Goal: Book appointment/travel/reservation

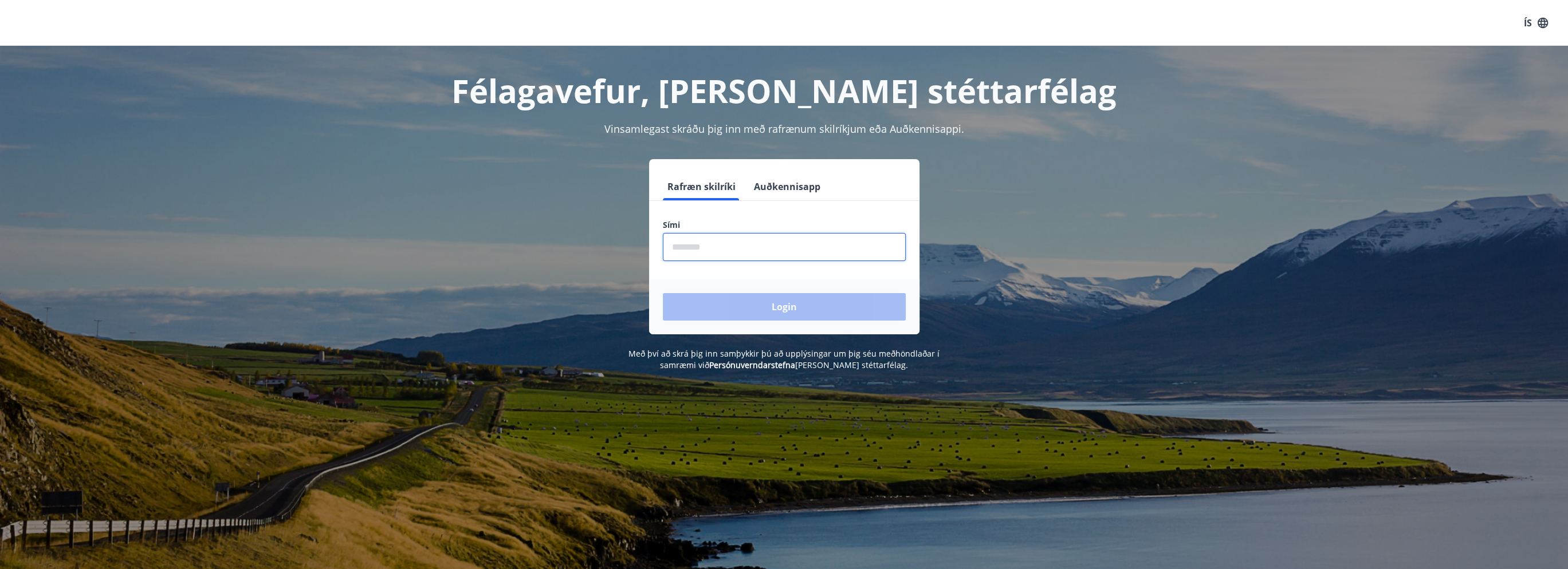
click at [721, 240] on input "phone" at bounding box center [784, 247] width 243 height 28
type input "********"
click at [745, 295] on button "Login" at bounding box center [784, 307] width 243 height 28
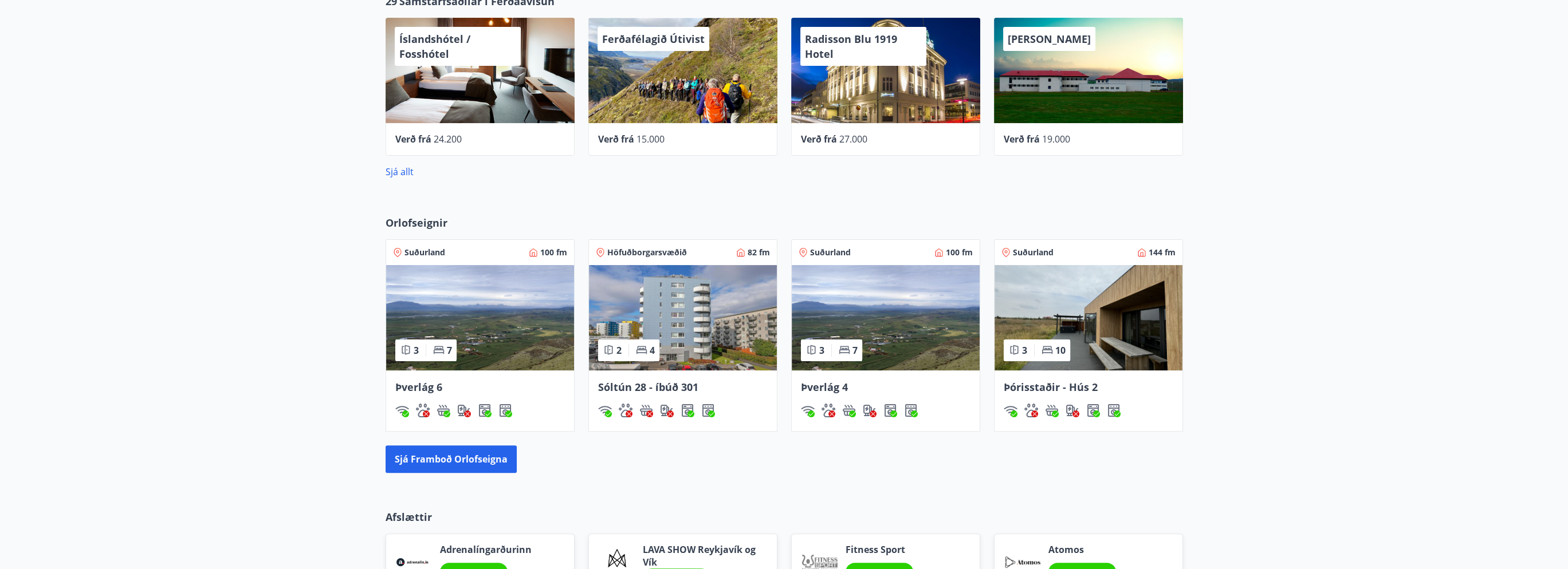
scroll to position [591, 0]
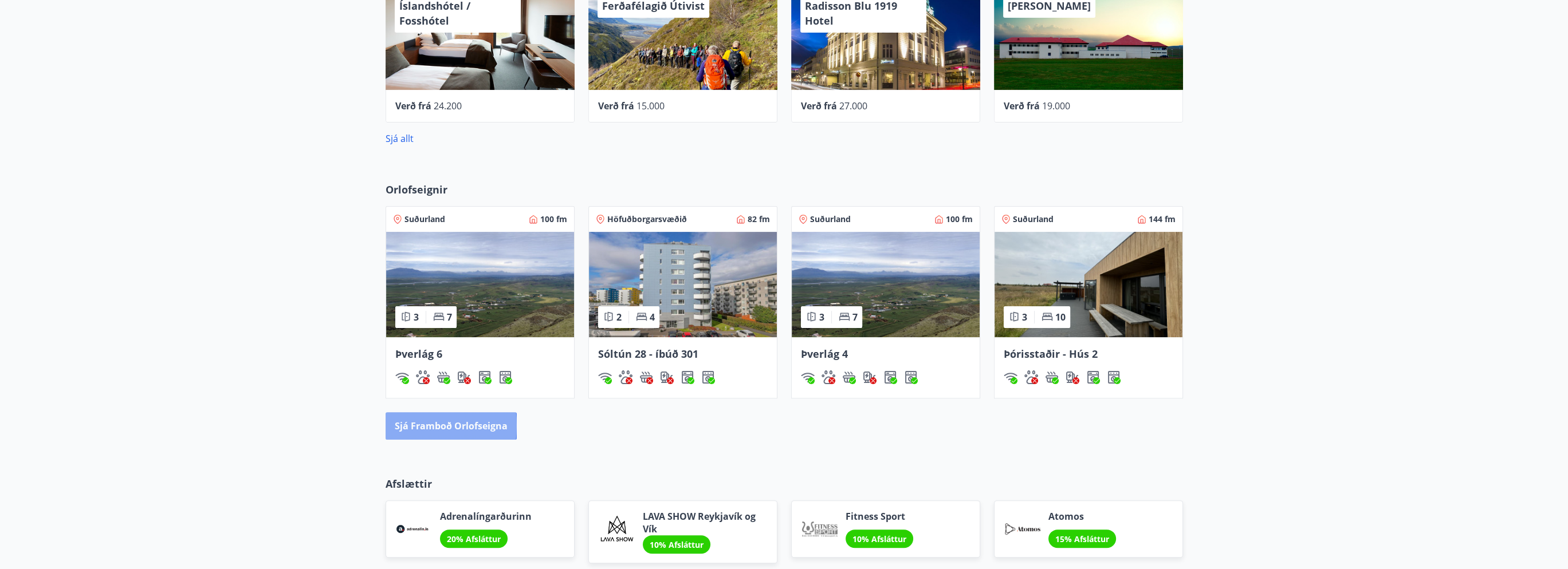
click at [416, 425] on button "Sjá framboð orlofseigna" at bounding box center [451, 426] width 131 height 28
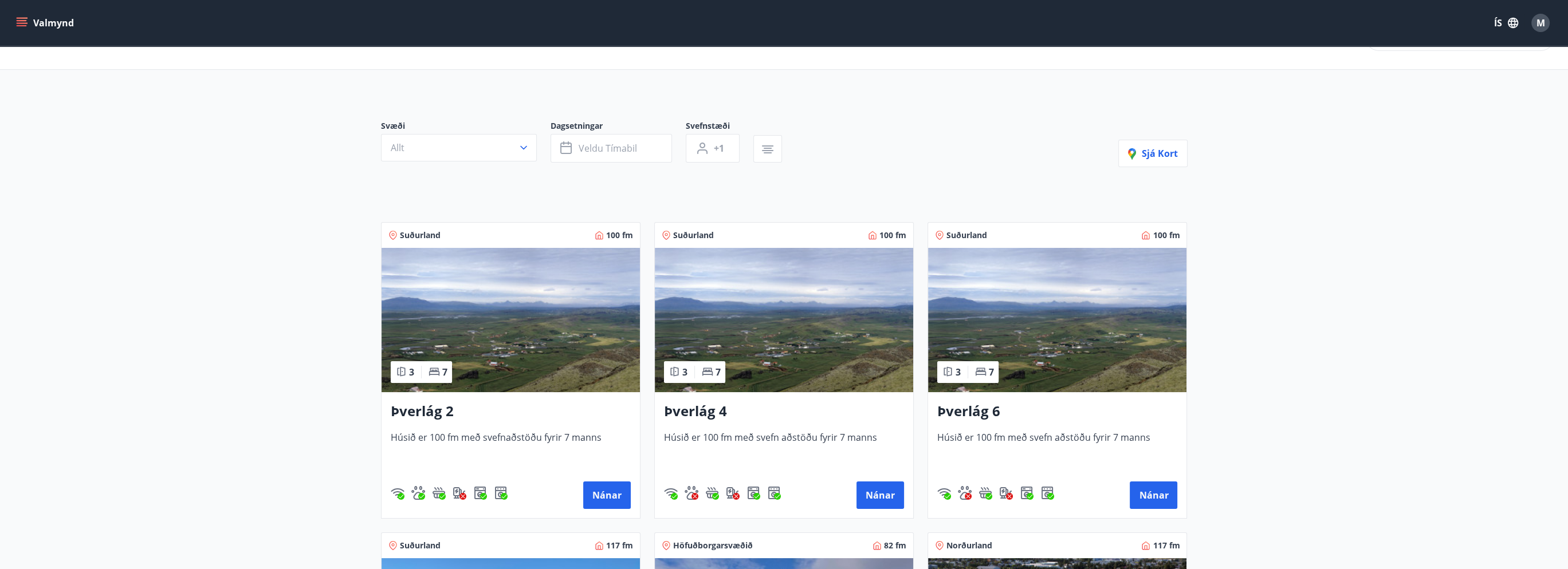
scroll to position [58, 0]
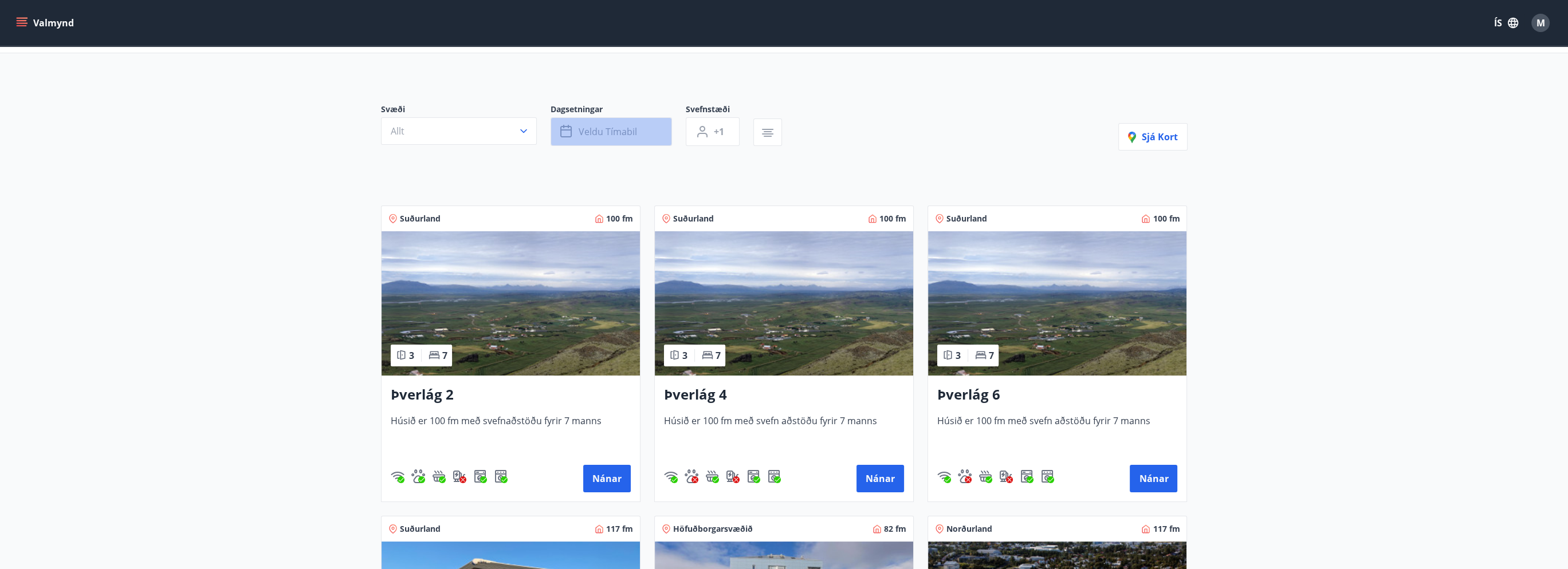
click at [646, 136] on button "Veldu tímabil" at bounding box center [611, 132] width 121 height 29
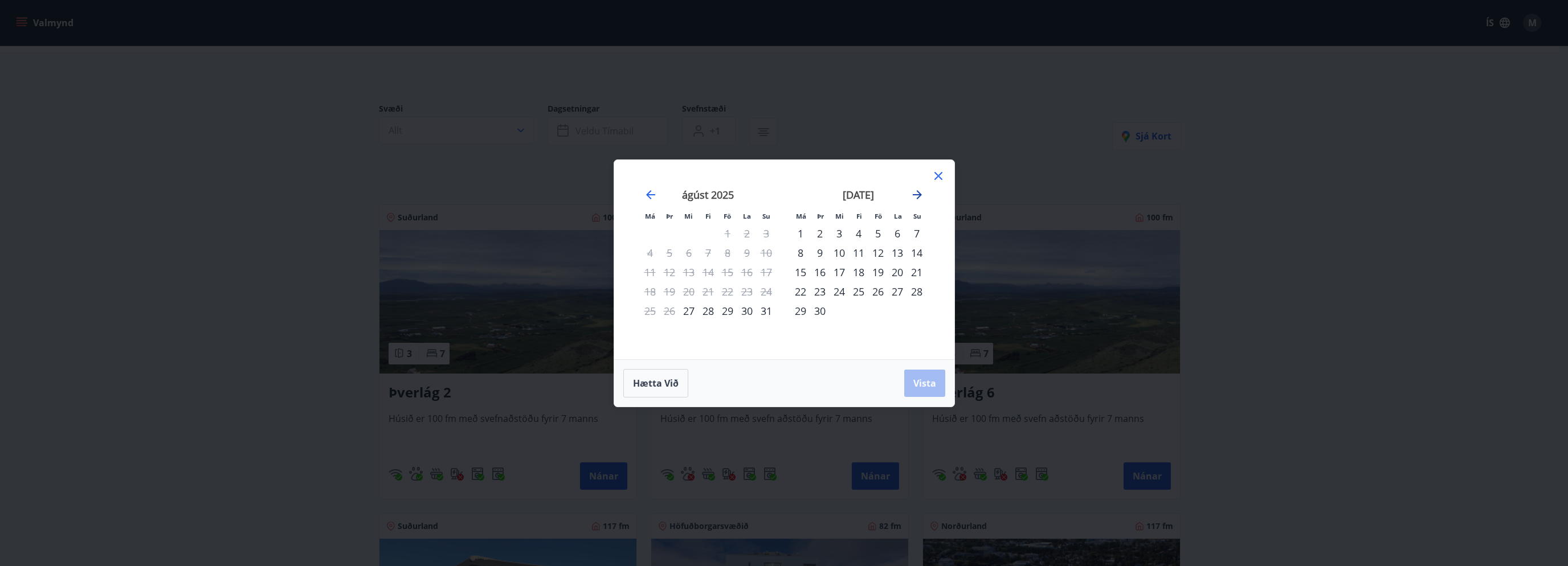
click at [914, 195] on icon "Move forward to switch to the next month." at bounding box center [917, 195] width 13 height 13
click at [878, 232] on div "3" at bounding box center [878, 234] width 19 height 19
click at [915, 228] on div "5" at bounding box center [917, 234] width 19 height 19
click at [920, 378] on span "Vista" at bounding box center [924, 383] width 23 height 13
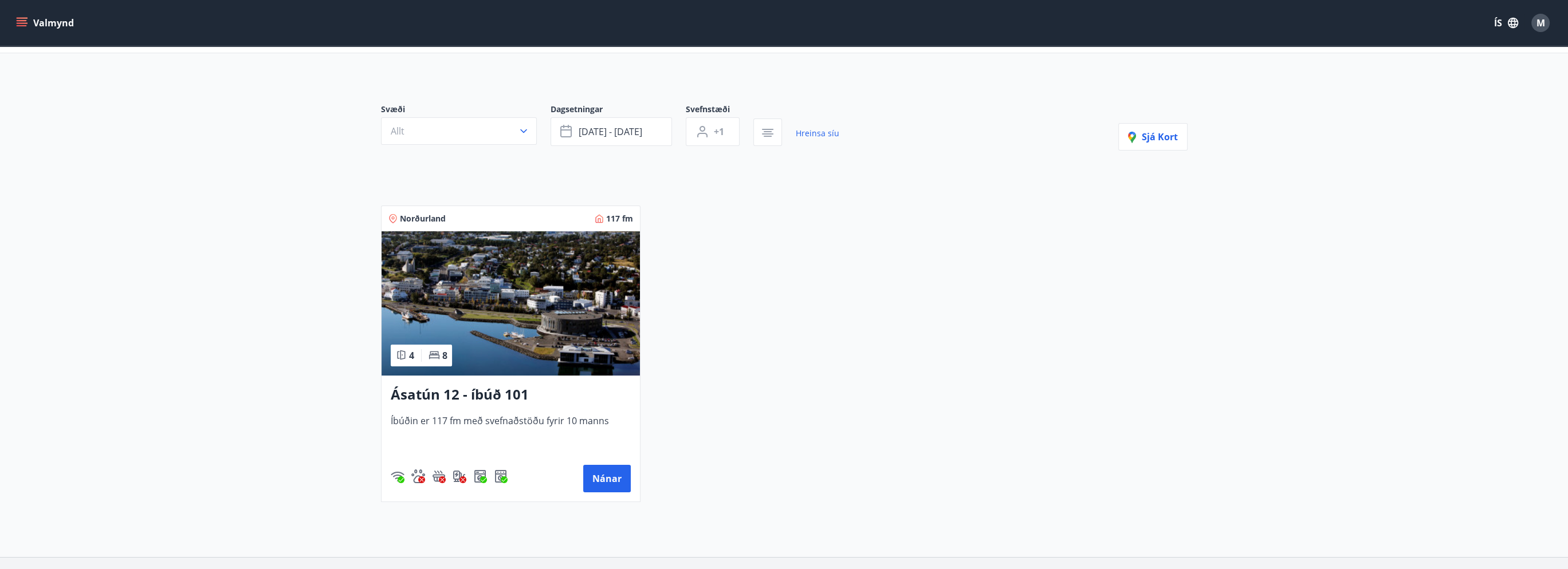
click at [502, 354] on img at bounding box center [510, 303] width 258 height 144
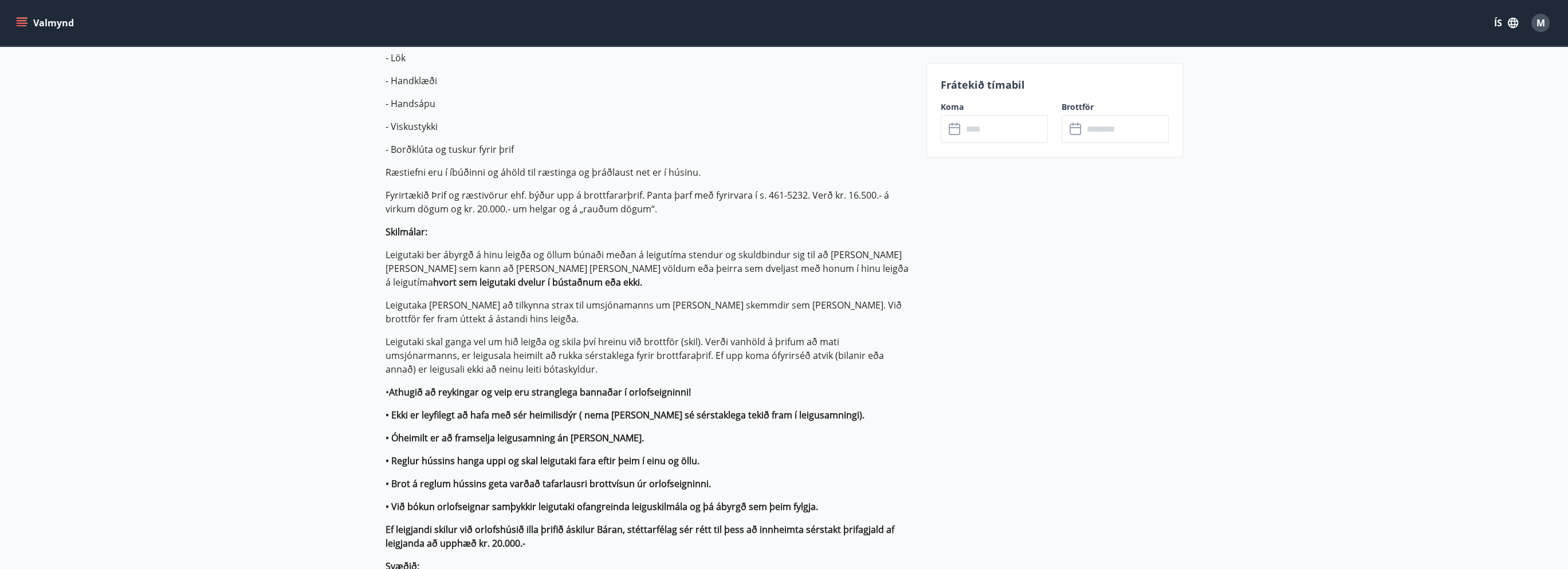
scroll to position [286, 0]
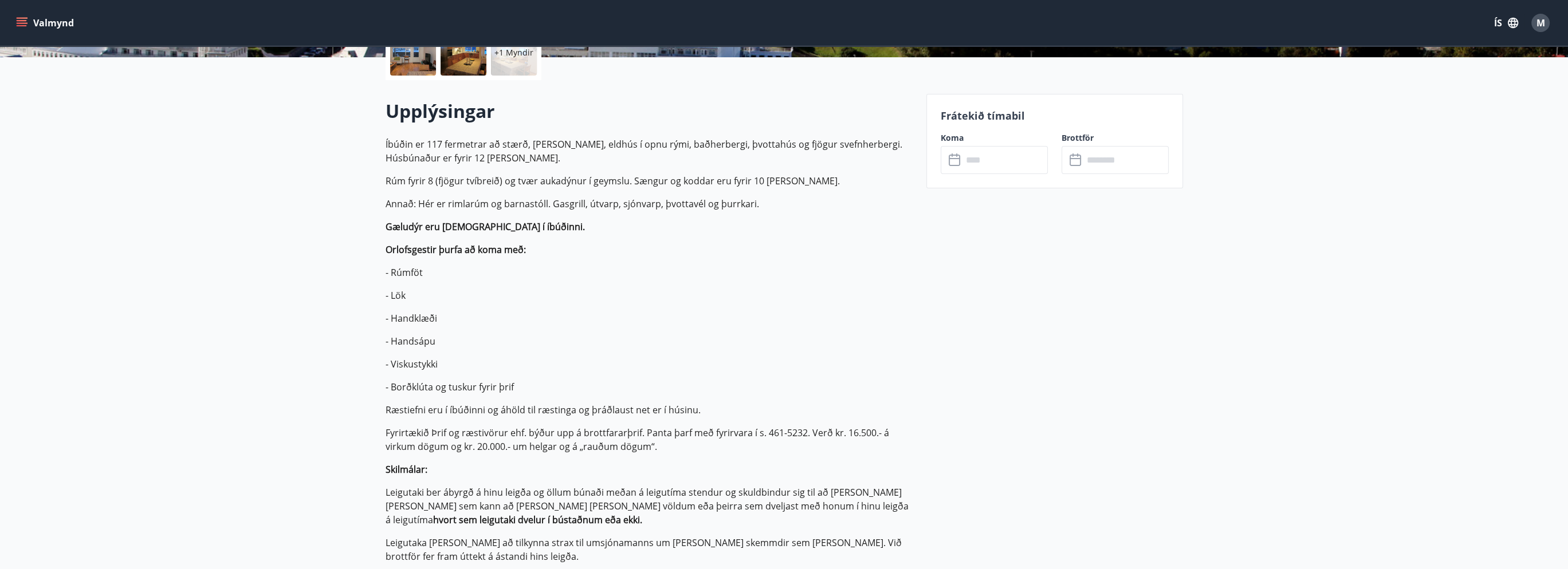
click at [433, 255] on strong "Orlofsgestir þurfa að koma með:" at bounding box center [455, 250] width 140 height 13
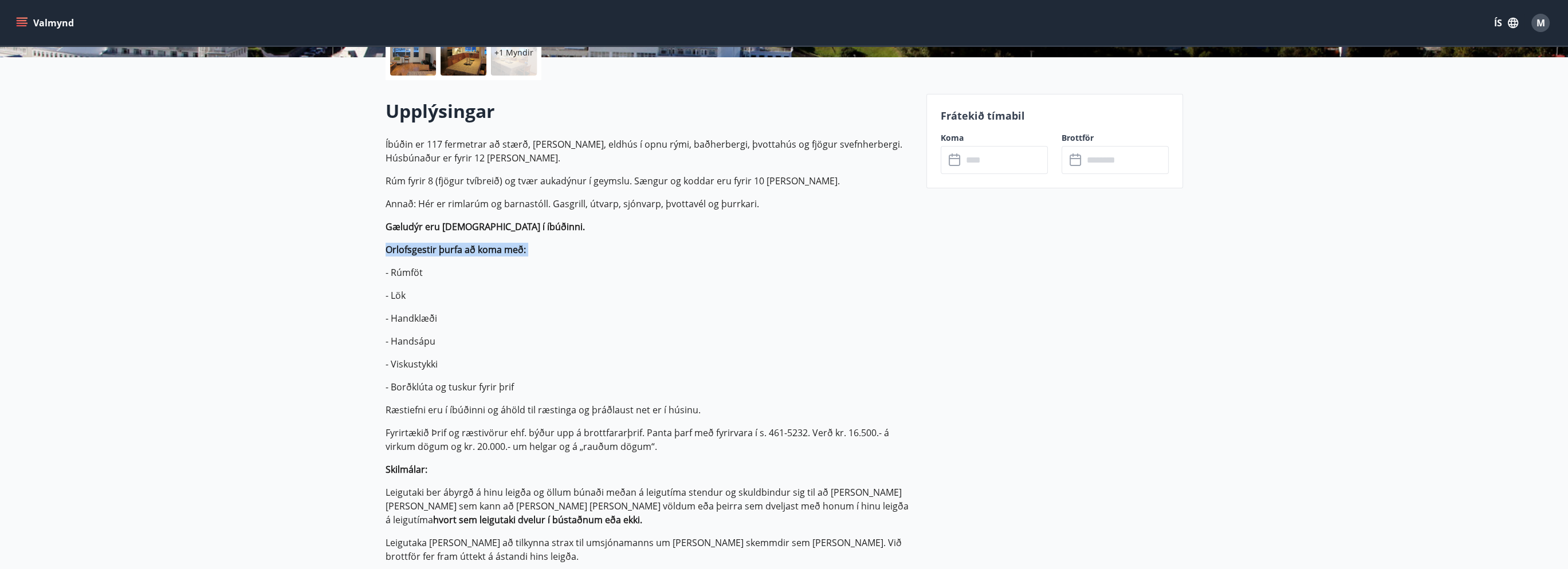
click at [433, 255] on strong "Orlofsgestir þurfa að koma með:" at bounding box center [455, 250] width 140 height 13
click at [428, 294] on p "- Lök" at bounding box center [649, 296] width 527 height 13
click at [428, 342] on p "- Handsápu" at bounding box center [649, 341] width 527 height 13
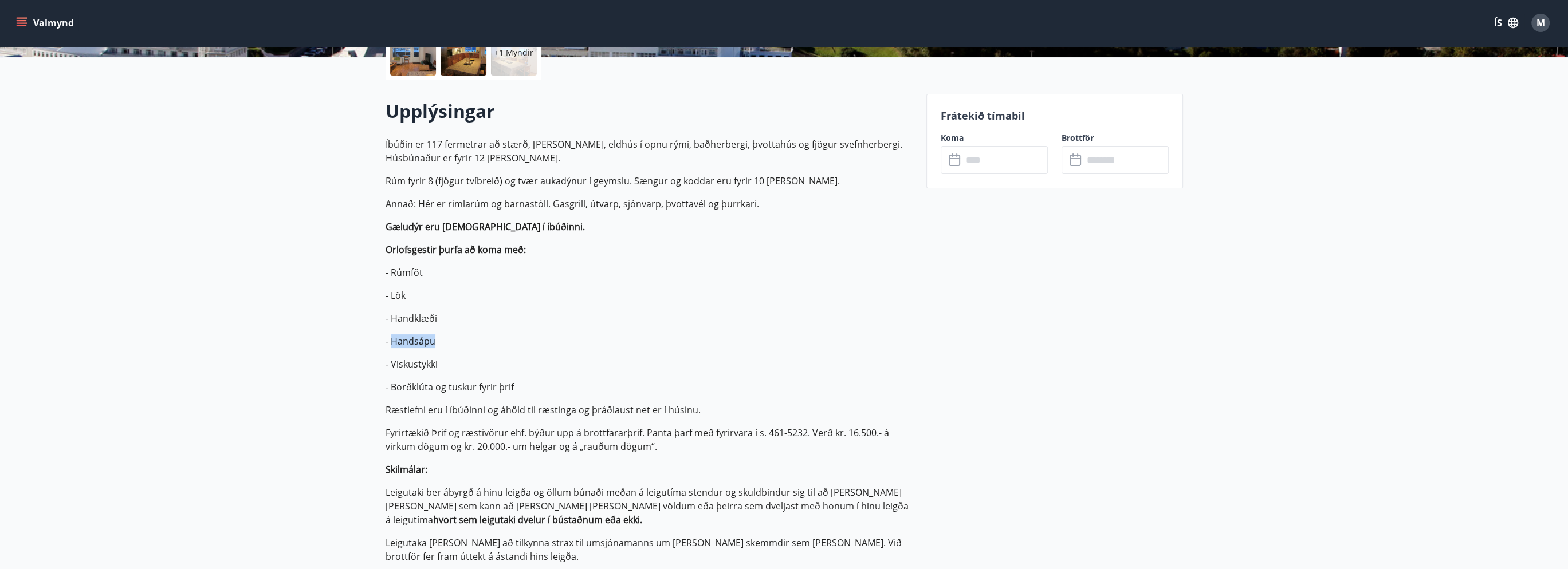
click at [428, 342] on p "- Handsápu" at bounding box center [649, 341] width 527 height 13
click at [422, 390] on p "- Borðklúta og tuskur fyrir þrif" at bounding box center [649, 387] width 527 height 13
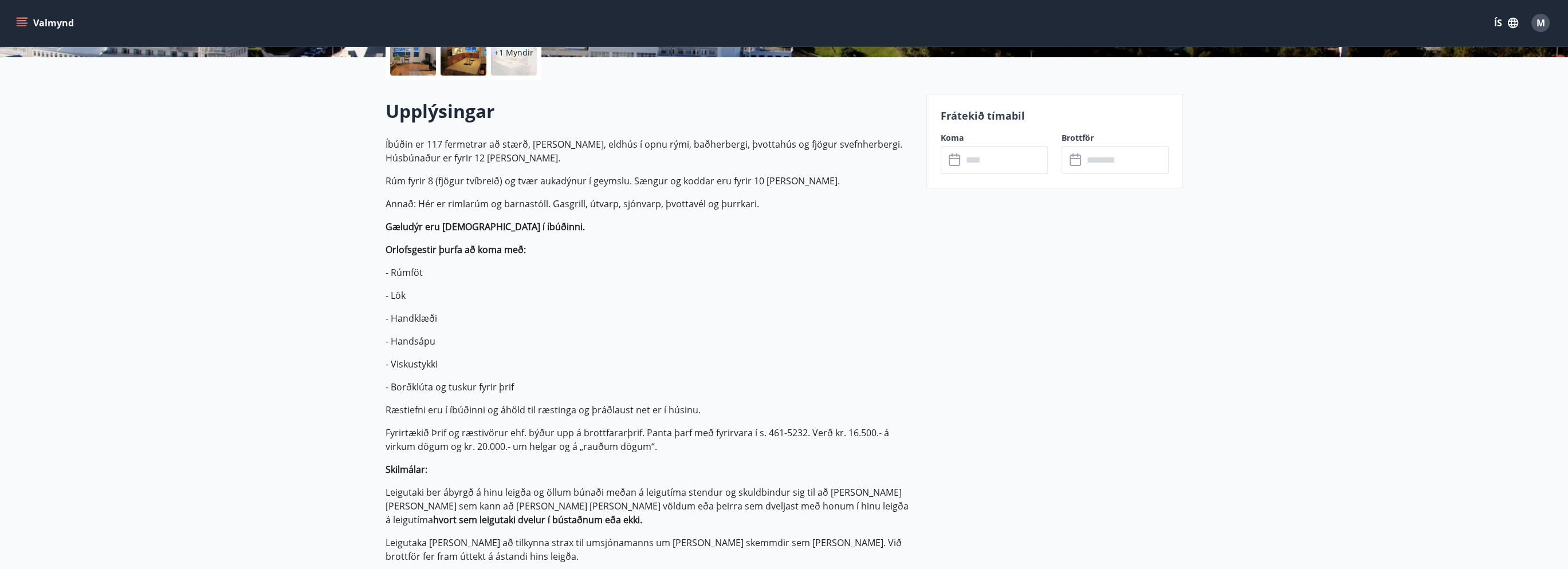
click at [429, 434] on p "Fyrirtækið Þrif og ræstivörur ehf. býður upp á brottfararþrif. Panta þarf með f…" at bounding box center [649, 439] width 527 height 28
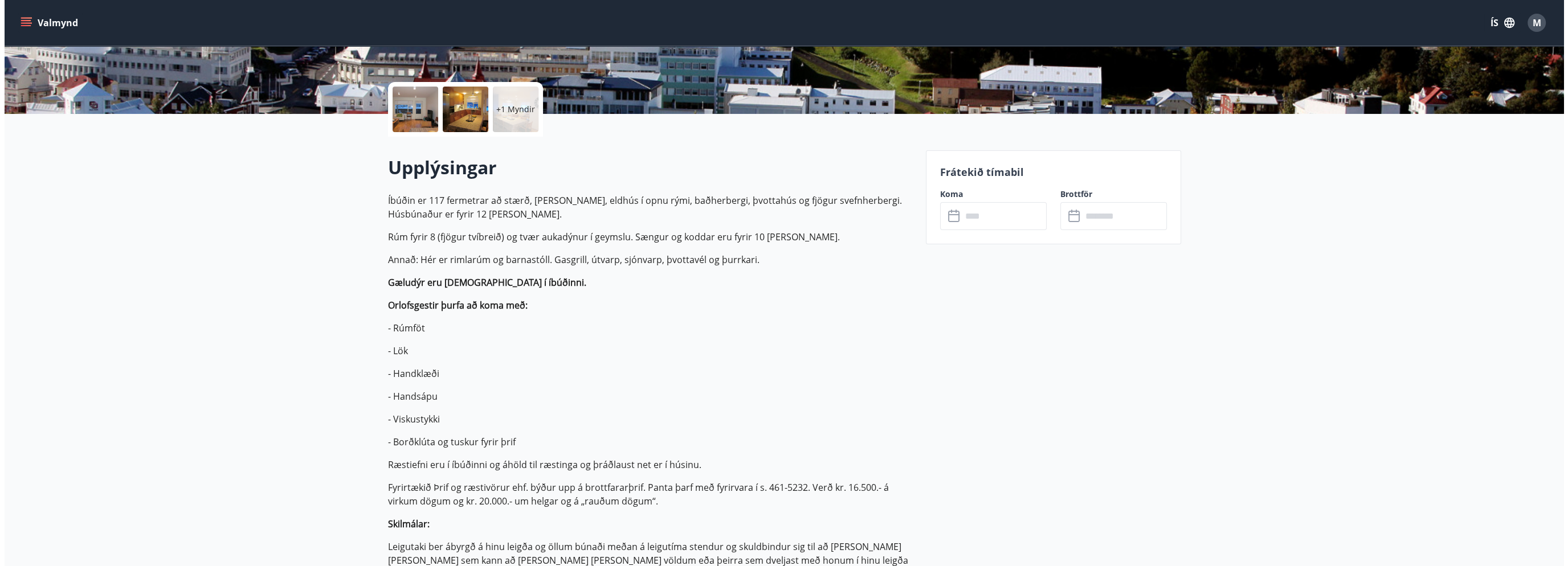
scroll to position [171, 0]
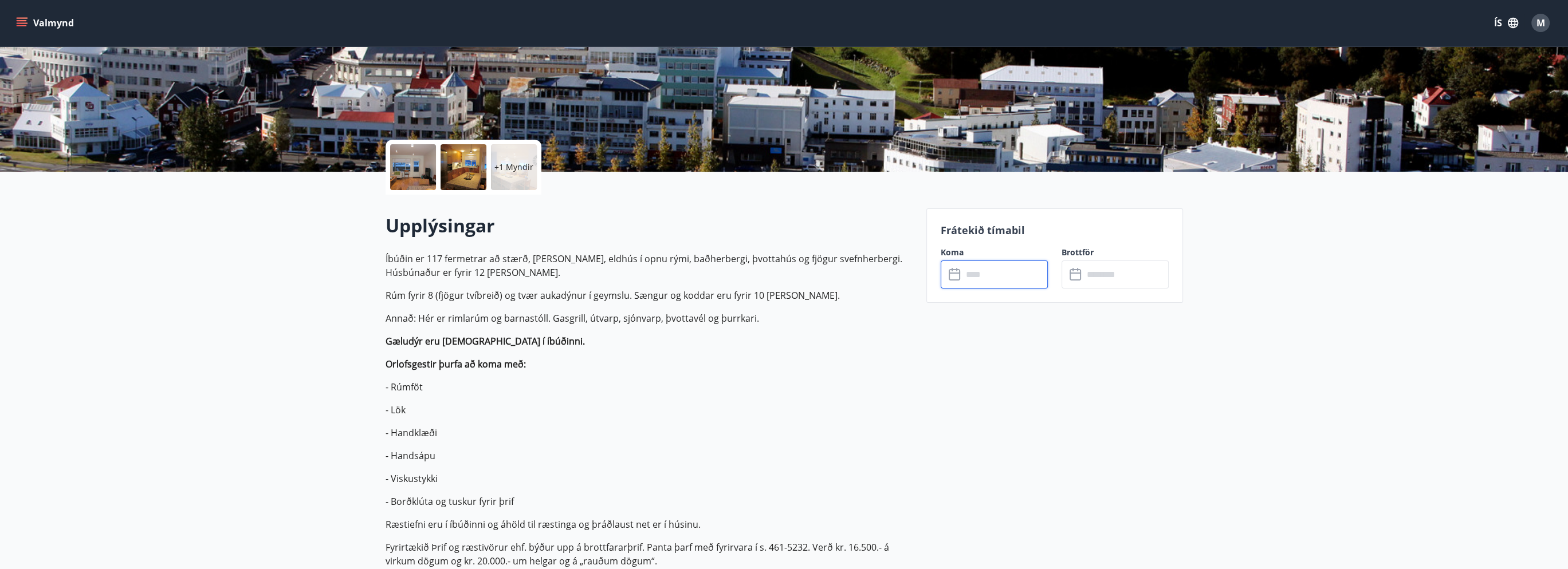
click at [981, 274] on input "text" at bounding box center [1005, 275] width 85 height 28
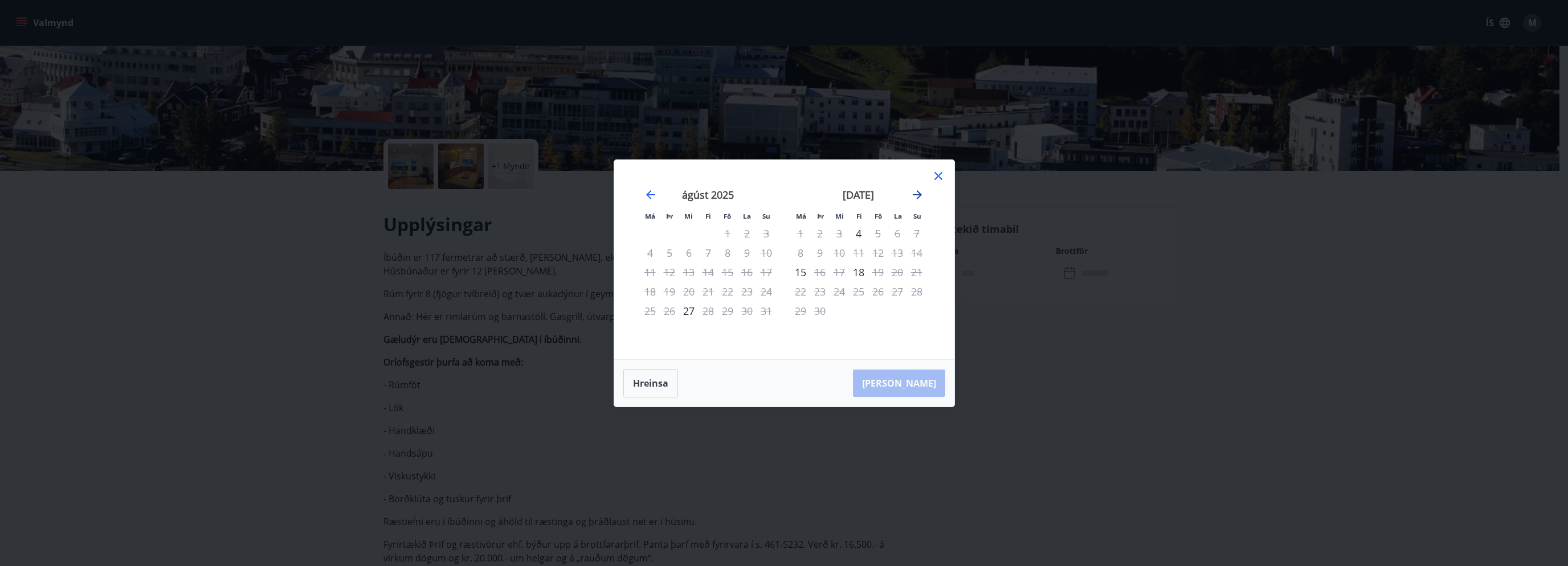
click at [919, 188] on icon "Move forward to switch to the next month." at bounding box center [917, 195] width 13 height 13
click at [877, 231] on div "3" at bounding box center [878, 234] width 19 height 19
click at [795, 250] on div "6" at bounding box center [800, 253] width 19 height 19
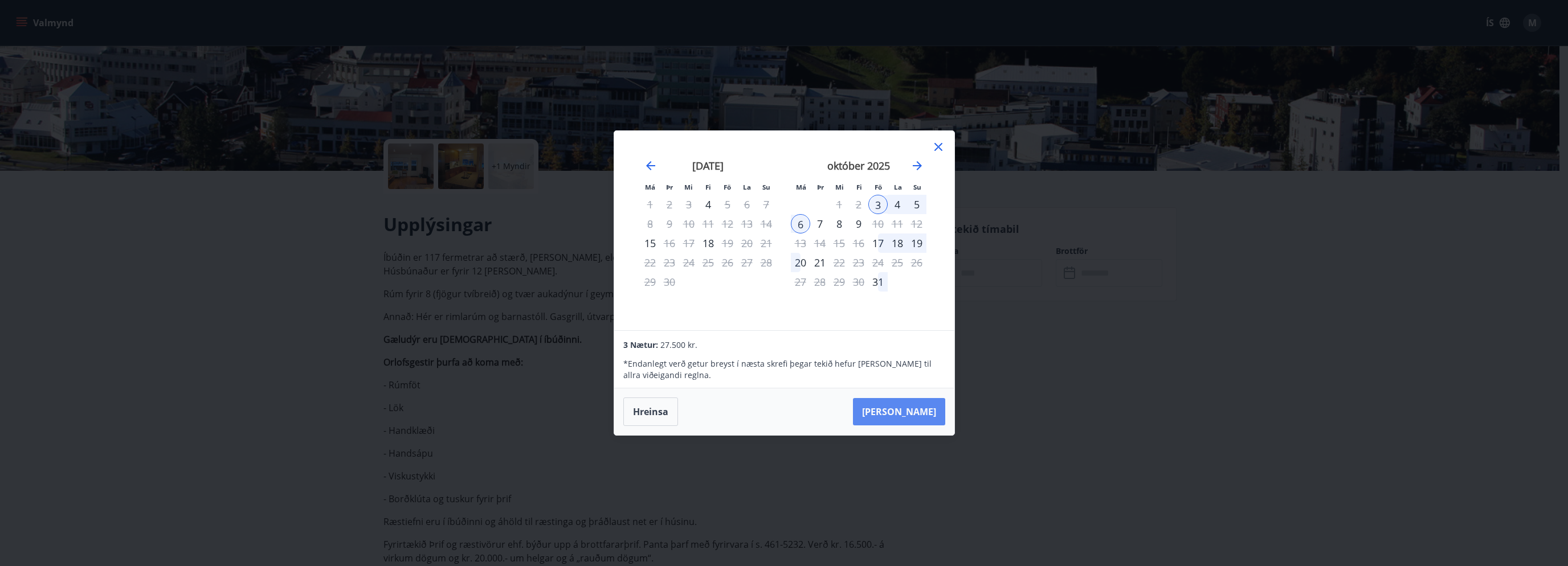
click at [904, 416] on button "Taka Frá" at bounding box center [899, 411] width 93 height 27
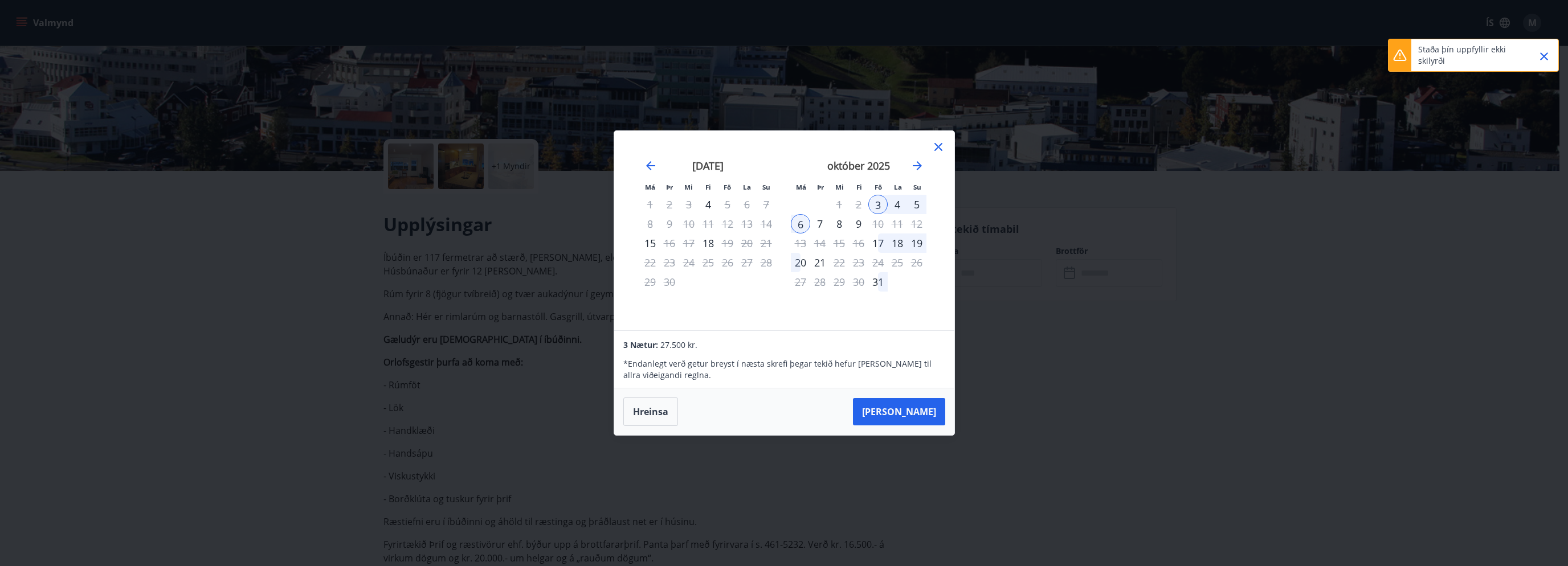
click at [1001, 365] on div "Má Þr Mi Fi Fö La Su Má Þr Mi Fi Fö La Su ágúst 2025 1 2 3 4 5 6 7 8 9 10 11 12…" at bounding box center [784, 283] width 1568 height 566
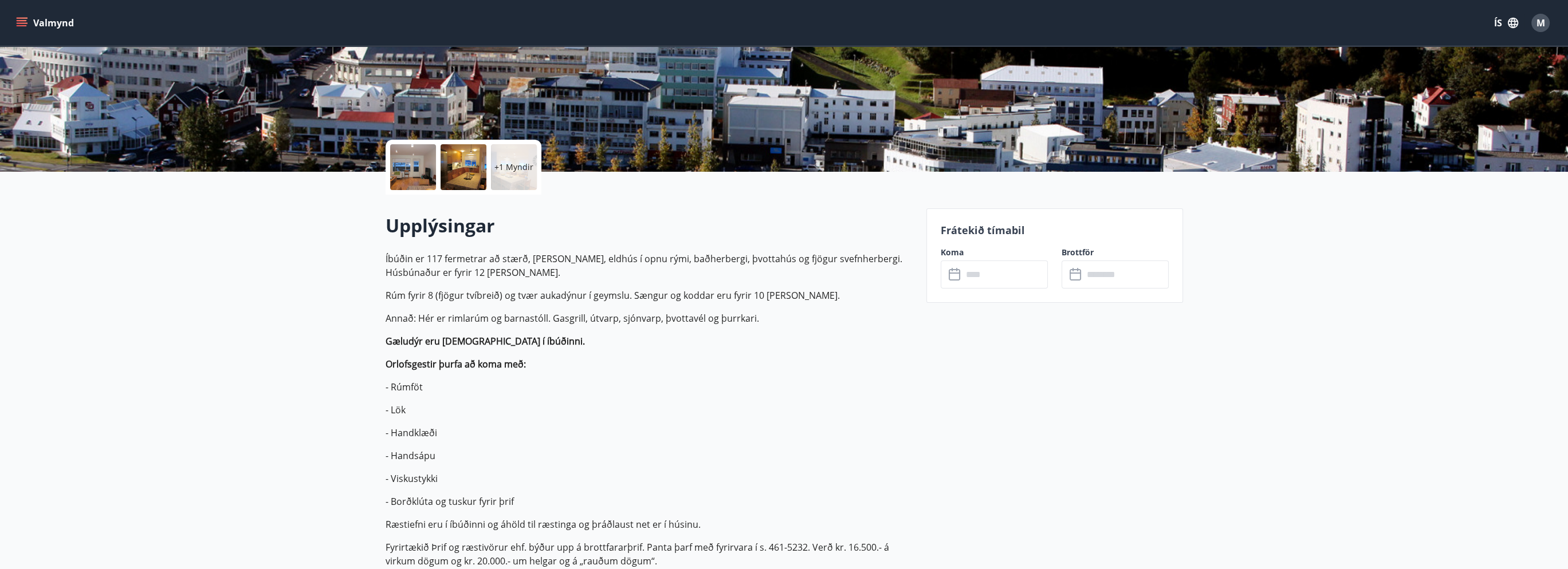
click at [428, 177] on div at bounding box center [413, 167] width 46 height 46
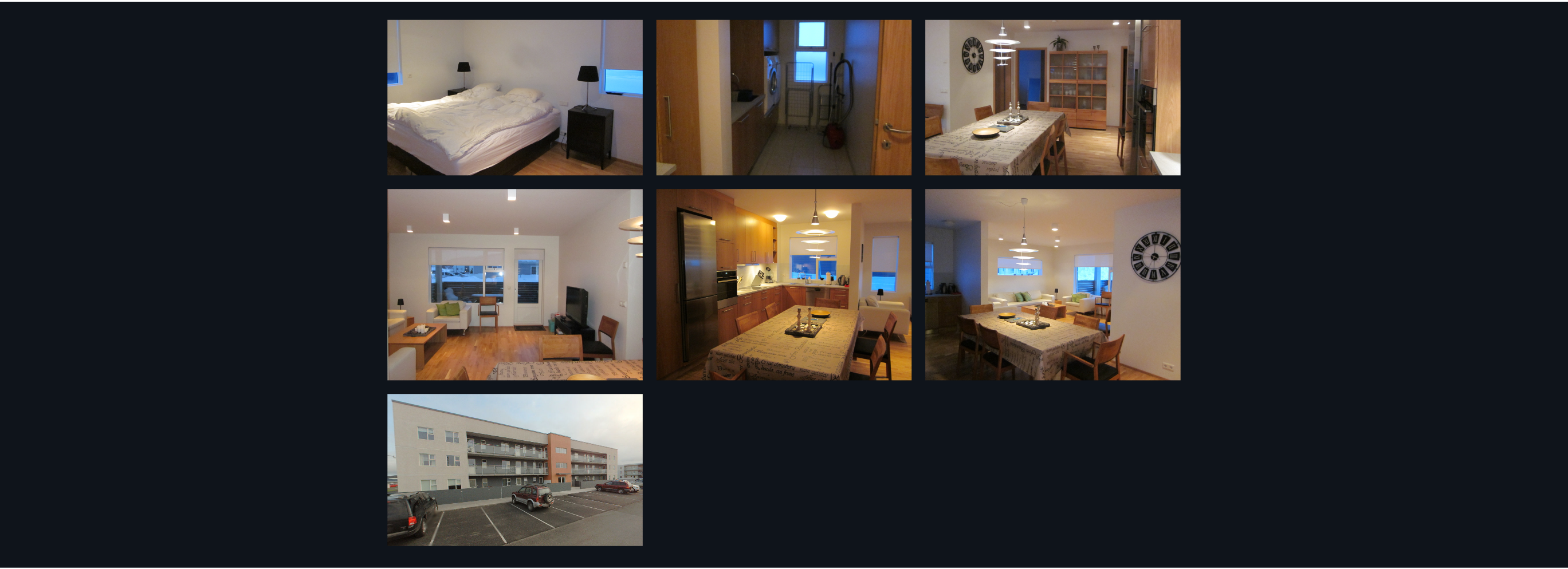
scroll to position [0, 0]
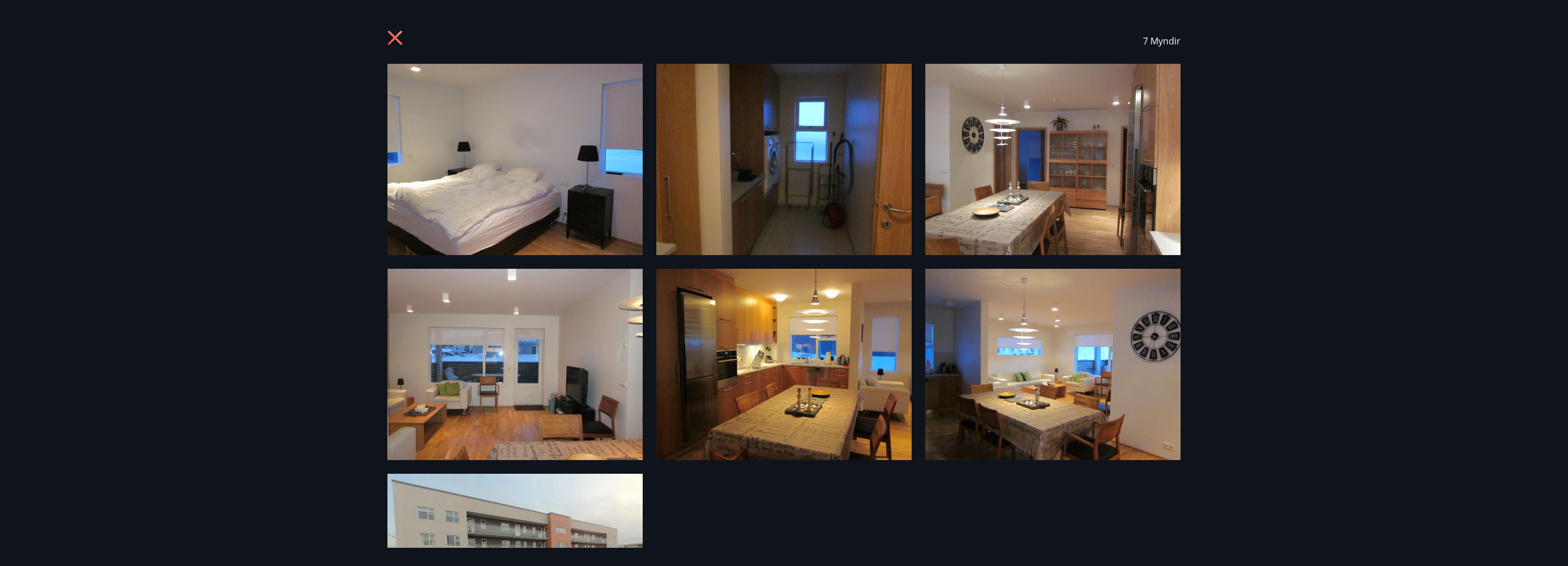
click at [393, 39] on icon at bounding box center [394, 38] width 14 height 14
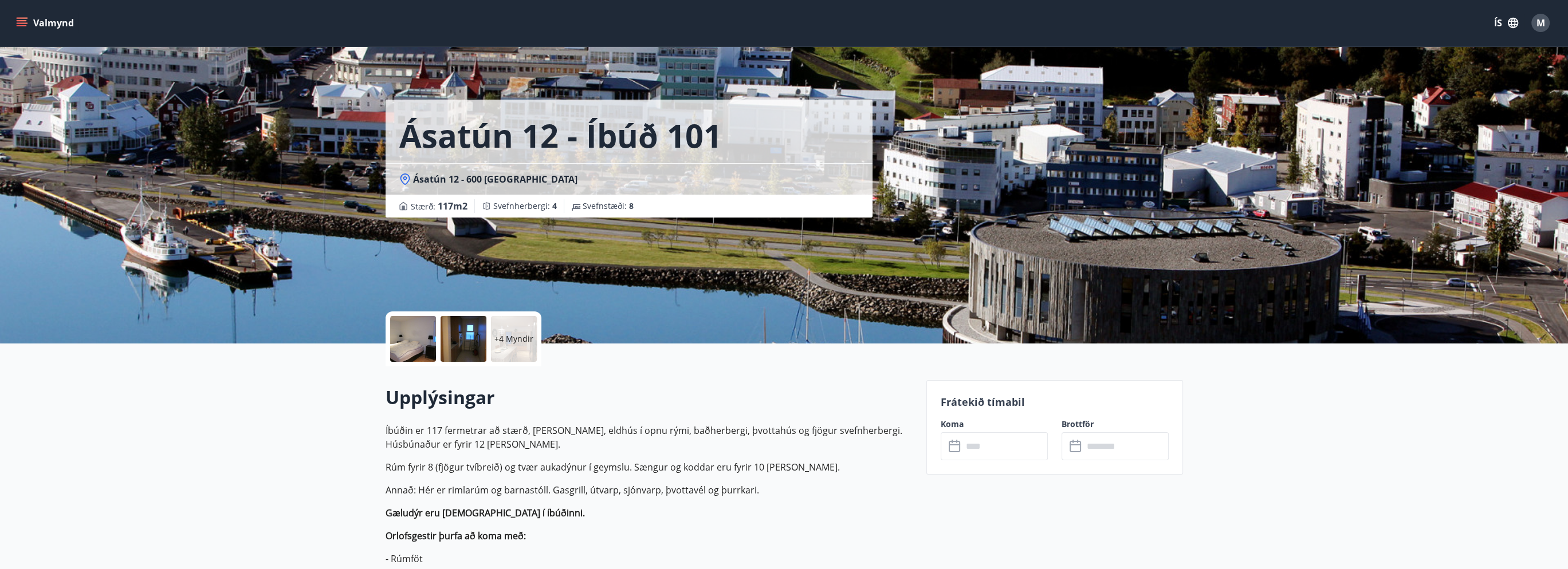
click at [564, 141] on h1 "Ásatún 12 - íbúð 101" at bounding box center [560, 135] width 323 height 43
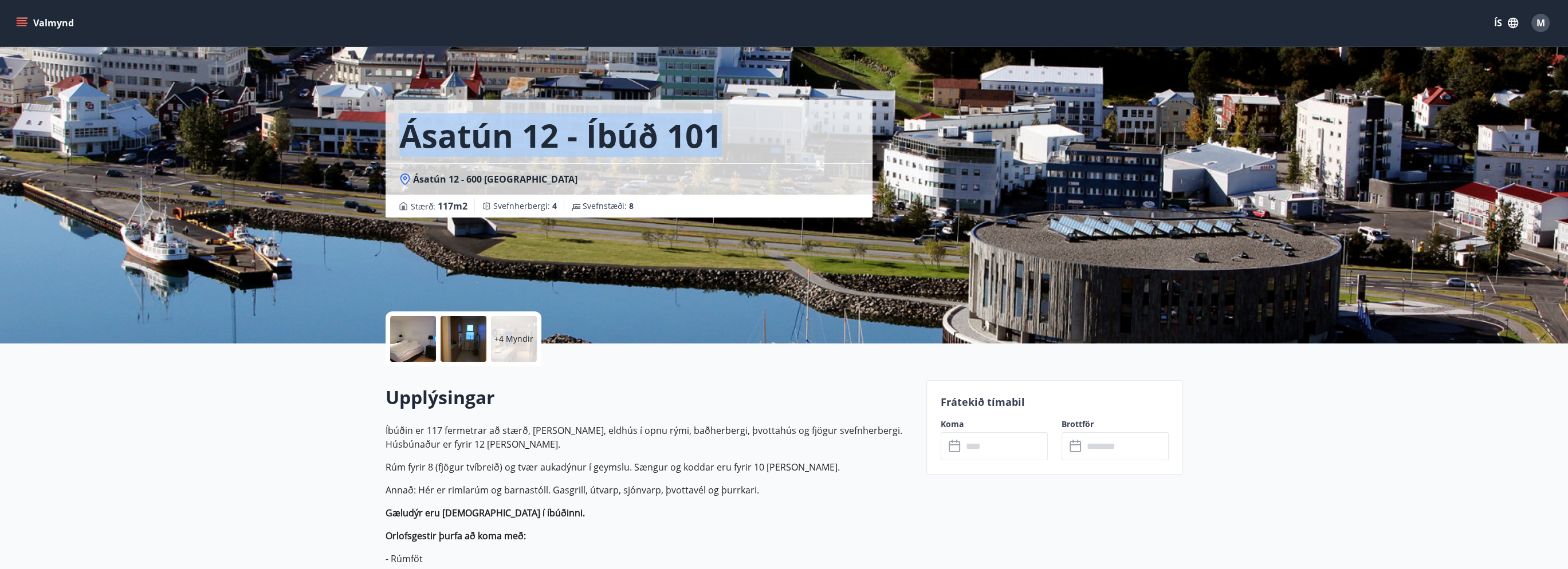
click at [564, 141] on h1 "Ásatún 12 - íbúð 101" at bounding box center [560, 135] width 323 height 43
click at [644, 141] on h1 "Ásatún 12 - íbúð 101" at bounding box center [560, 135] width 323 height 43
click at [681, 141] on h1 "Ásatún 12 - íbúð 101" at bounding box center [560, 135] width 323 height 43
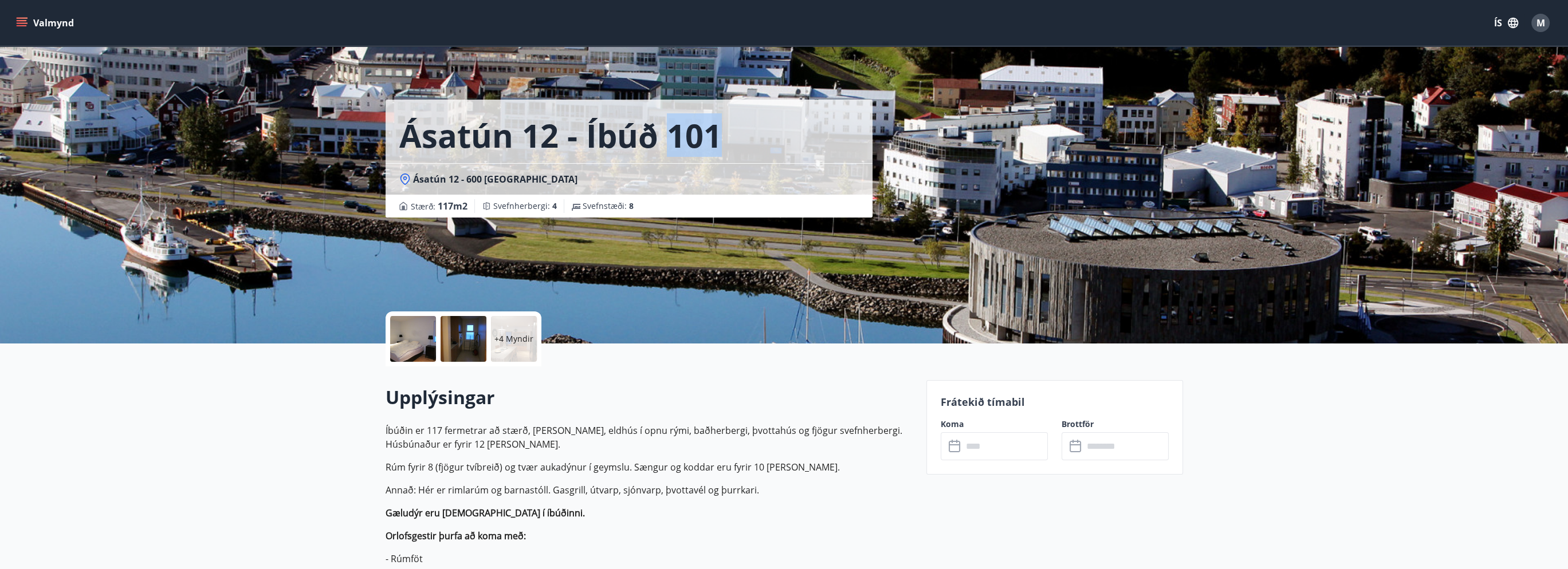
click at [681, 141] on h1 "Ásatún 12 - íbúð 101" at bounding box center [560, 135] width 323 height 43
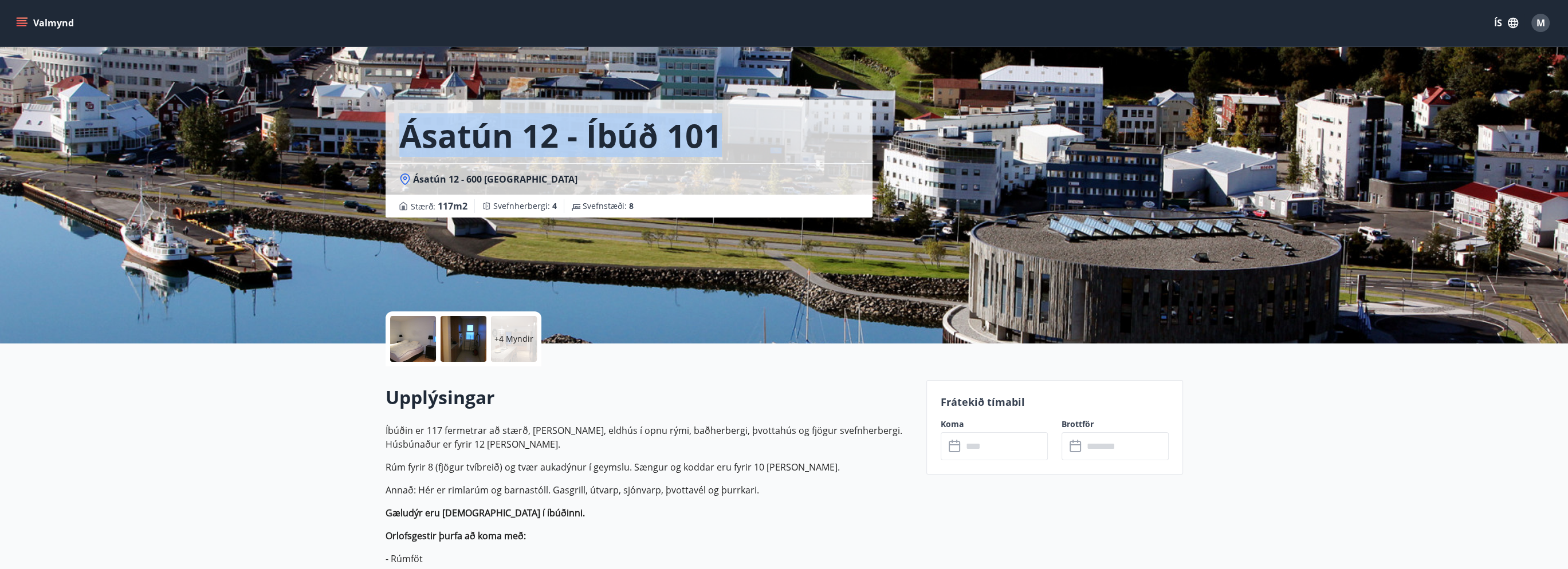
click at [681, 141] on h1 "Ásatún 12 - íbúð 101" at bounding box center [560, 135] width 323 height 43
click at [678, 142] on h1 "Ásatún 12 - íbúð 101" at bounding box center [560, 135] width 323 height 43
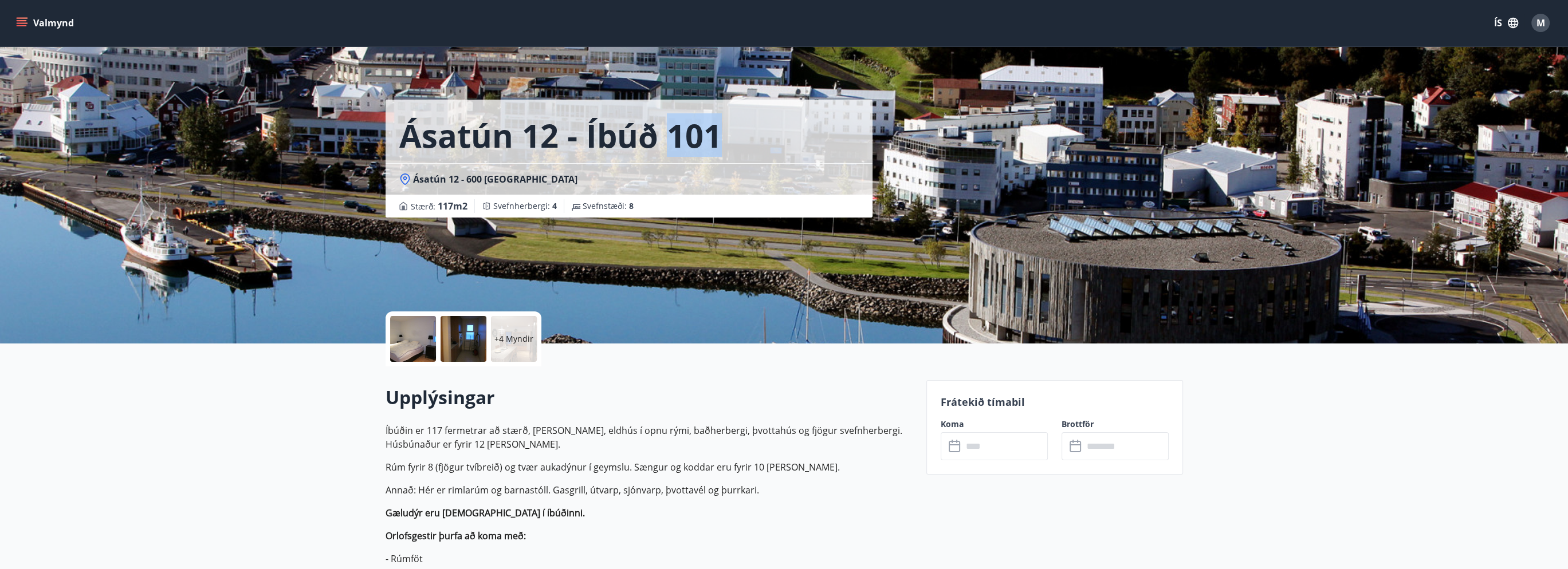
click at [678, 142] on h1 "Ásatún 12 - íbúð 101" at bounding box center [560, 135] width 323 height 43
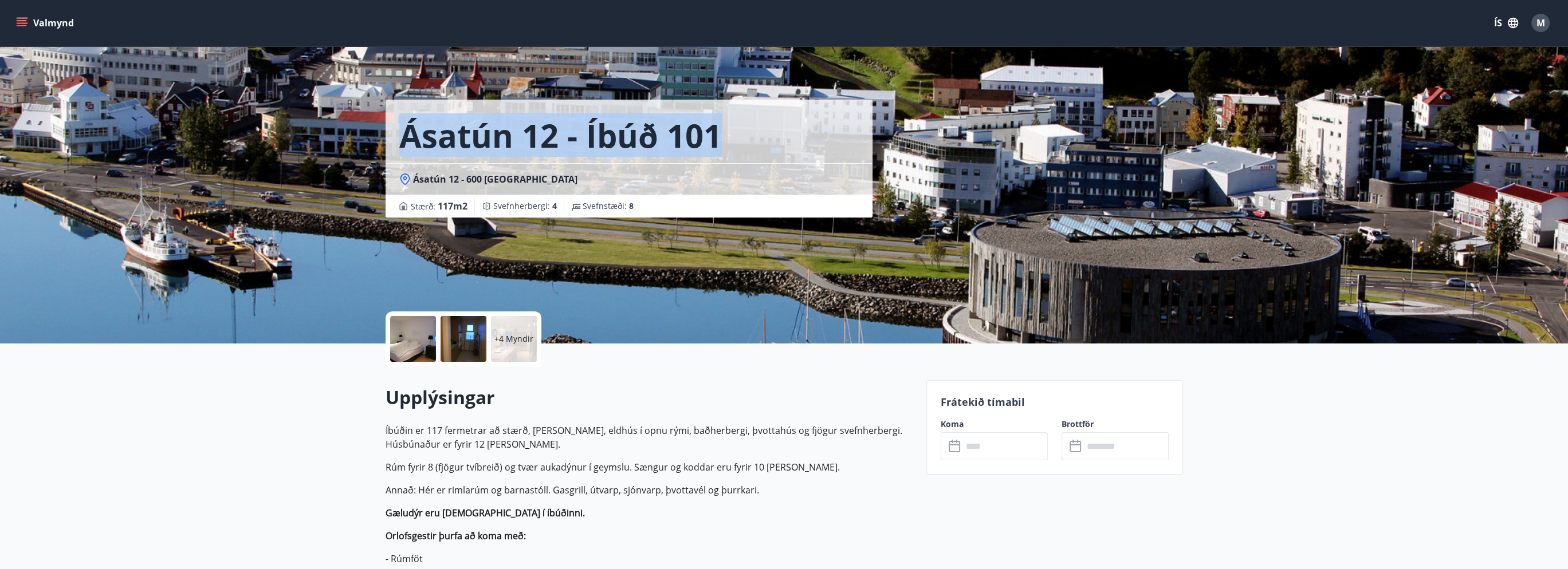
click at [678, 142] on h1 "Ásatún 12 - íbúð 101" at bounding box center [560, 135] width 323 height 43
click at [677, 143] on h1 "Ásatún 12 - íbúð 101" at bounding box center [560, 135] width 323 height 43
click at [694, 149] on h1 "Ásatún 12 - íbúð 101" at bounding box center [560, 135] width 323 height 43
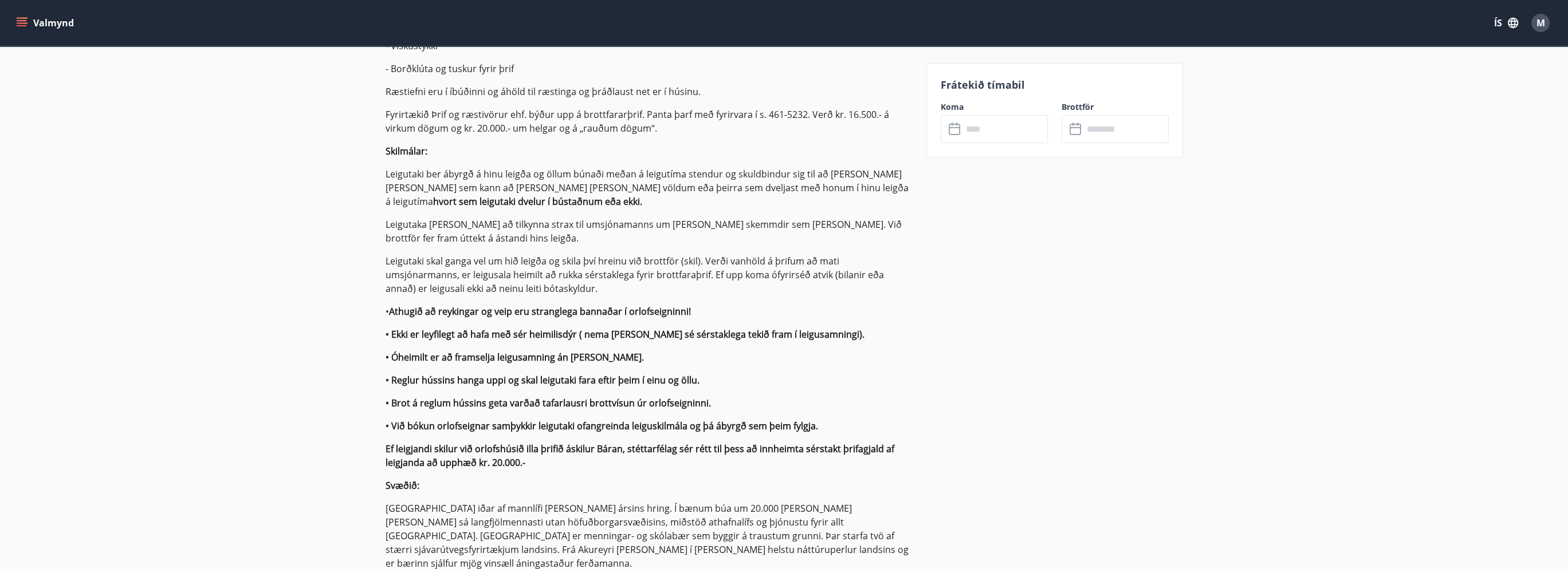
scroll to position [344, 0]
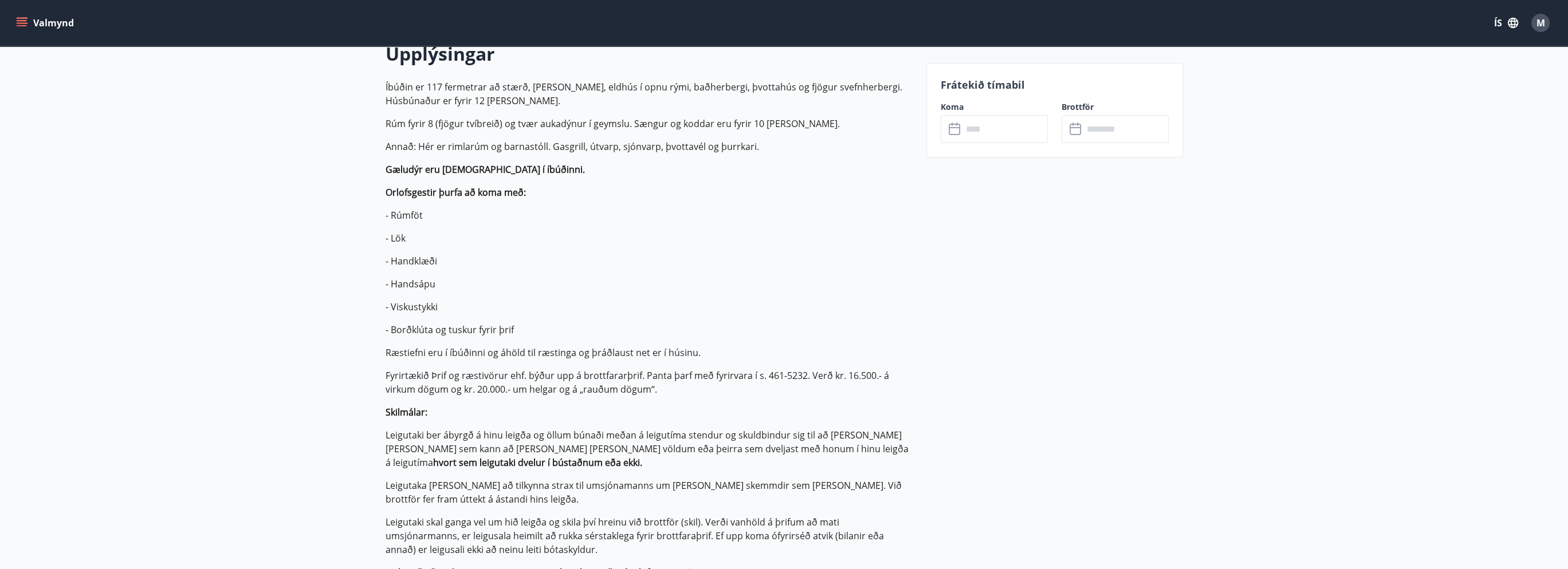
click at [1007, 127] on input "text" at bounding box center [1005, 129] width 85 height 28
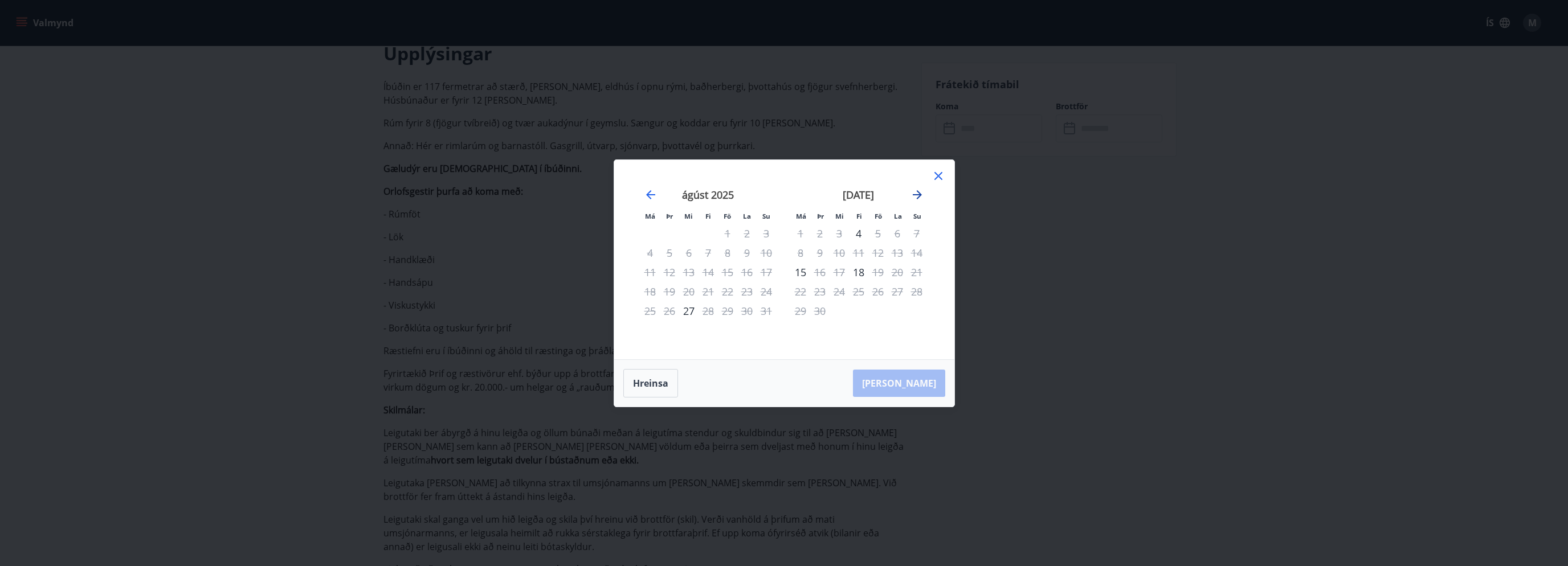
click at [921, 197] on icon "Move forward to switch to the next month." at bounding box center [917, 195] width 13 height 13
click at [939, 173] on icon at bounding box center [938, 176] width 13 height 13
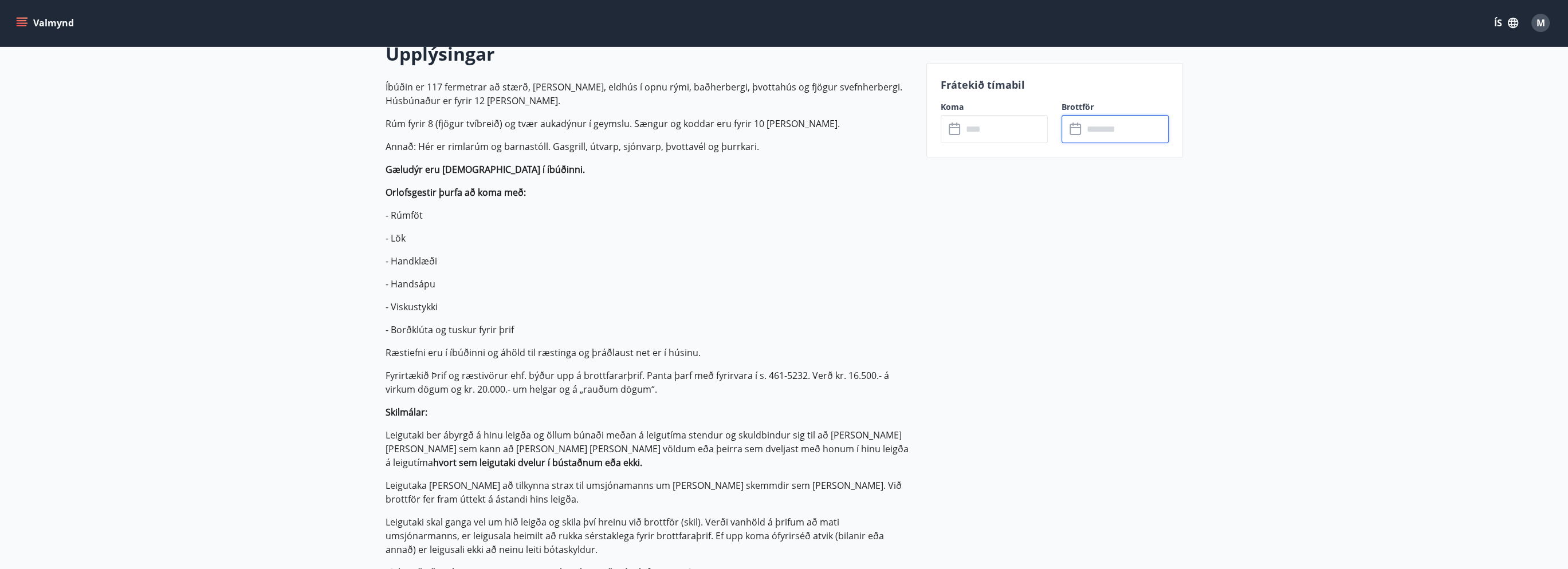
click at [1115, 116] on input "text" at bounding box center [1126, 129] width 85 height 28
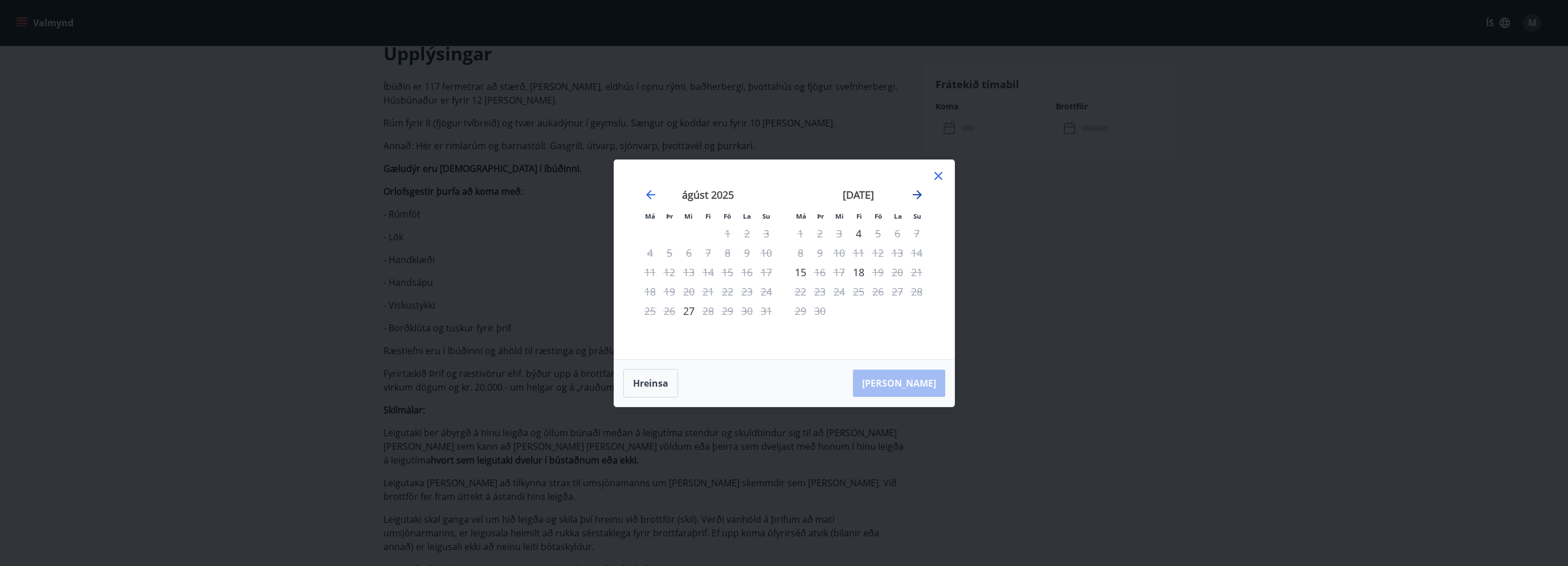
click at [921, 193] on icon "Move forward to switch to the next month." at bounding box center [917, 195] width 13 height 13
click at [941, 173] on icon at bounding box center [938, 176] width 8 height 8
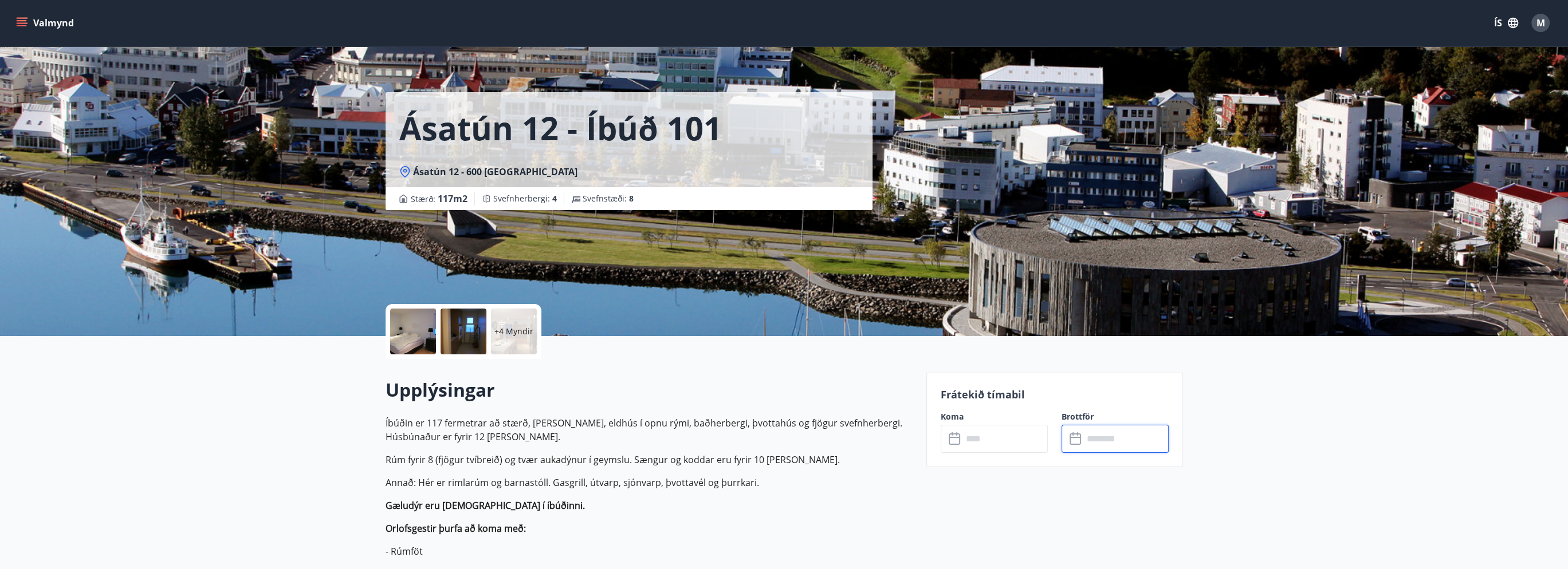
scroll to position [0, 0]
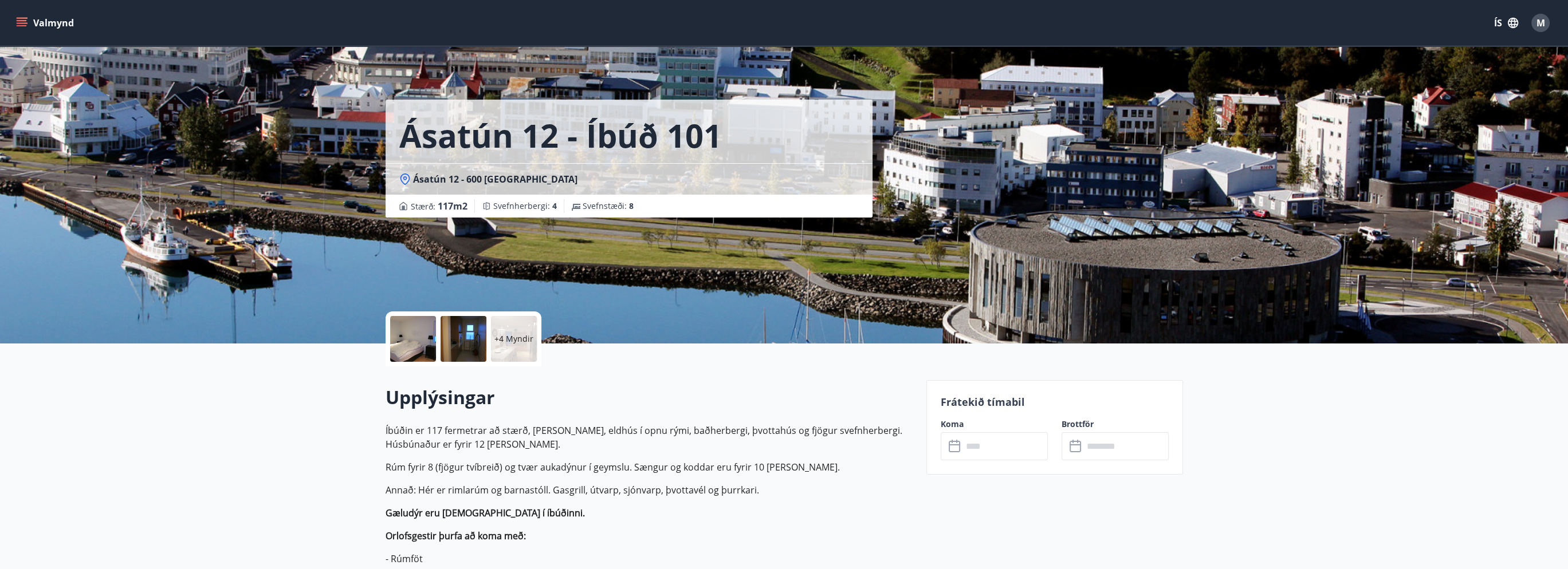
click at [496, 168] on div "Ásatún 12 - 600 Akureyri" at bounding box center [629, 179] width 487 height 31
click at [583, 360] on div "+4 Myndir" at bounding box center [649, 339] width 527 height 55
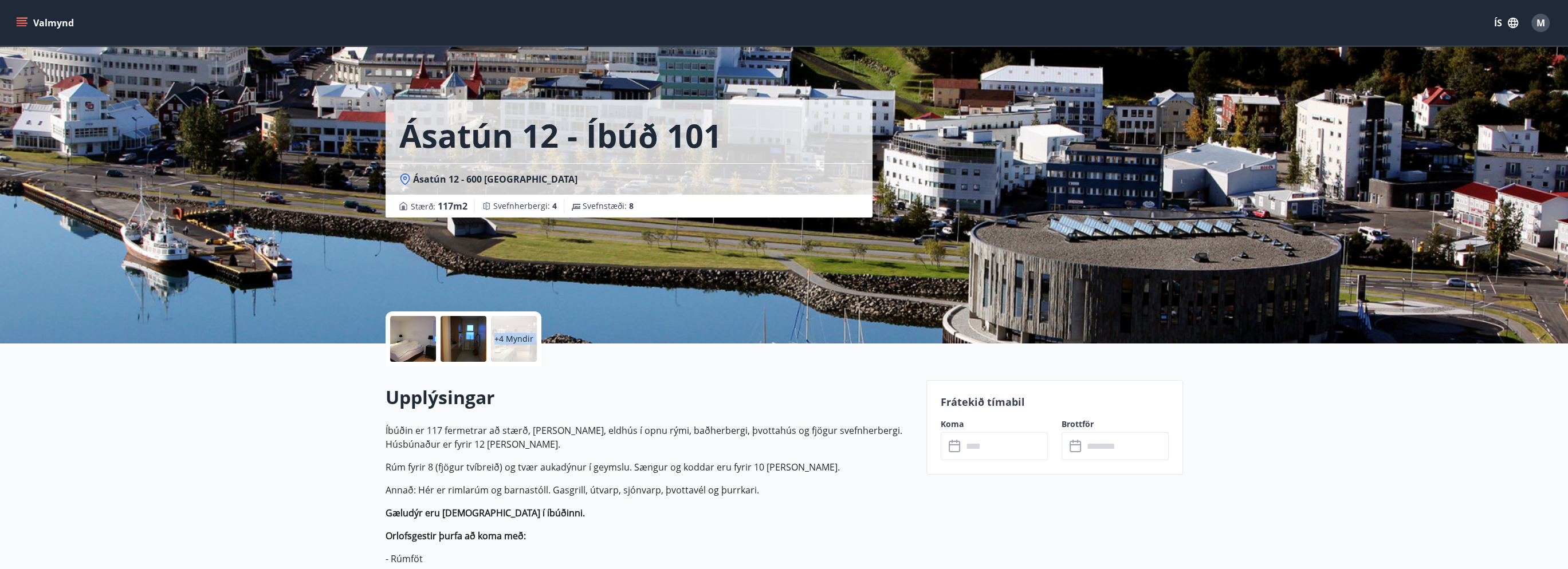
click at [583, 360] on div "+4 Myndir" at bounding box center [649, 339] width 527 height 55
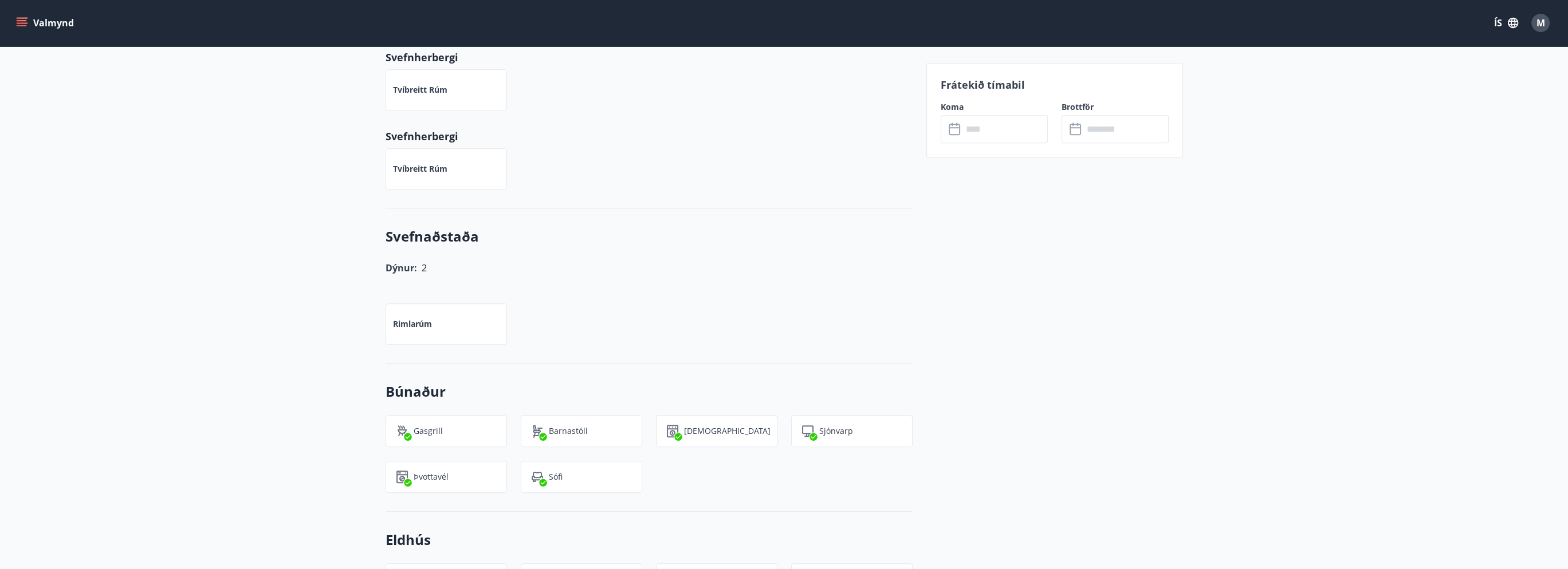
scroll to position [1947, 0]
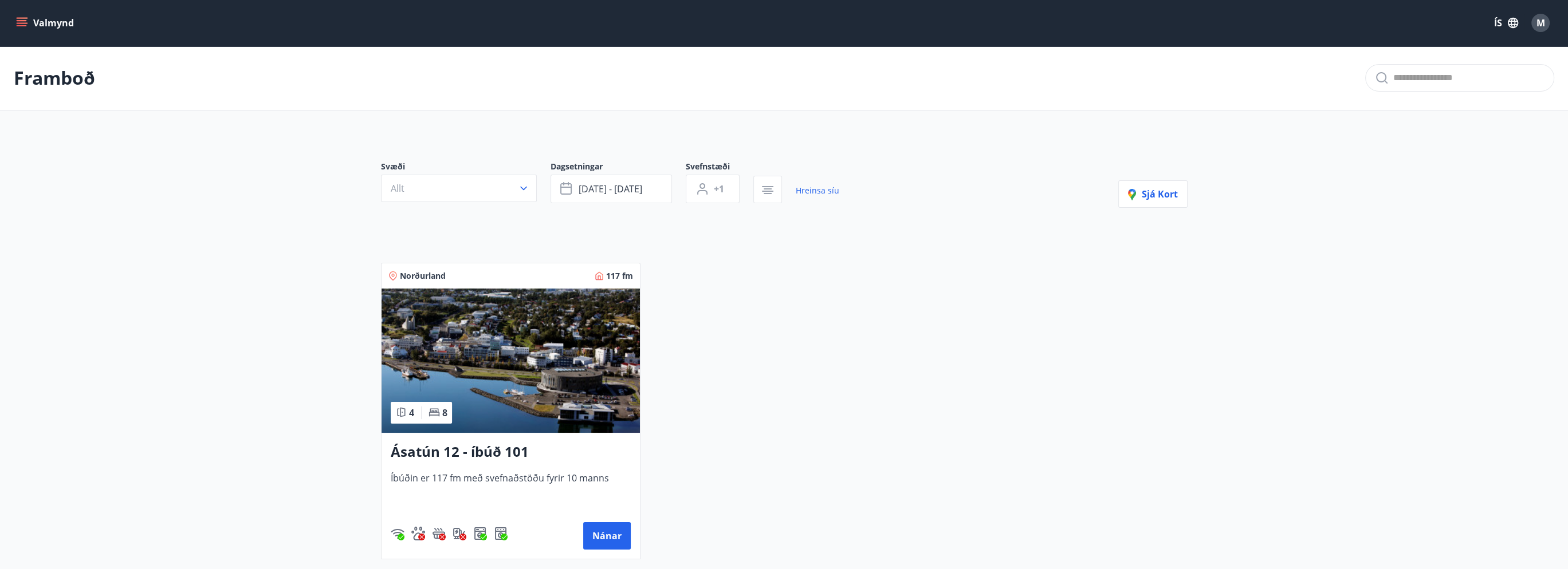
scroll to position [114, 0]
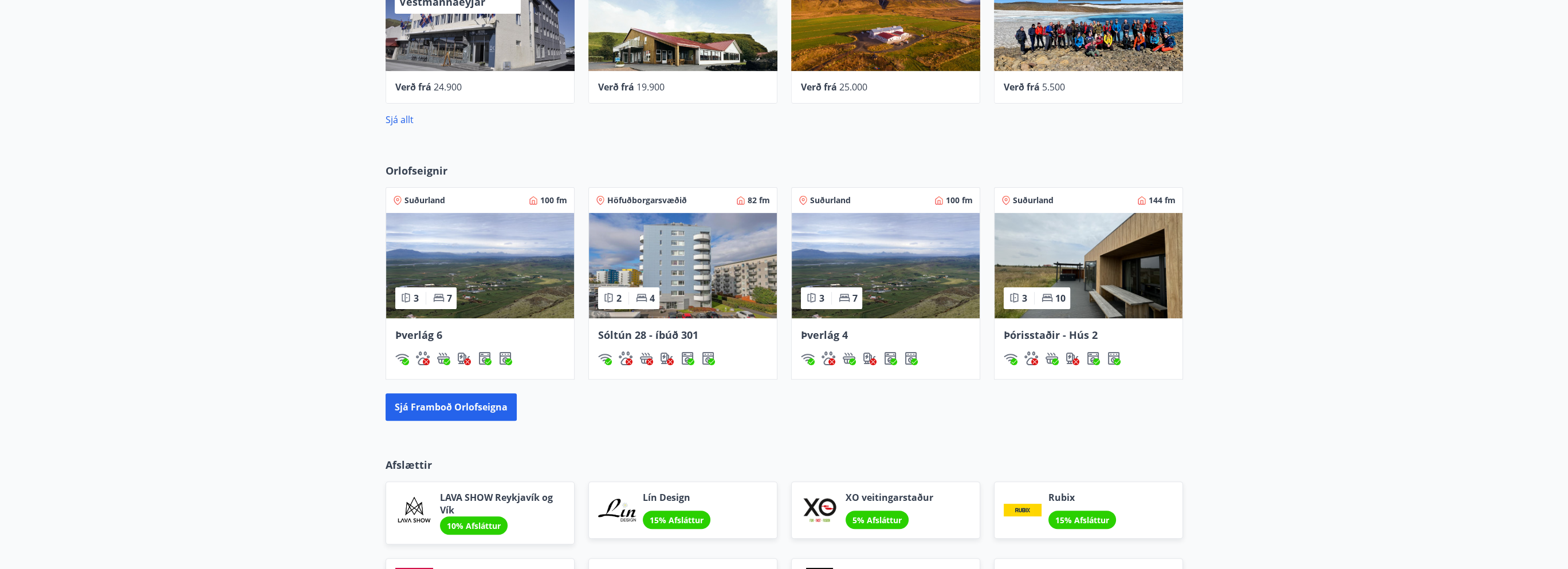
scroll to position [630, 0]
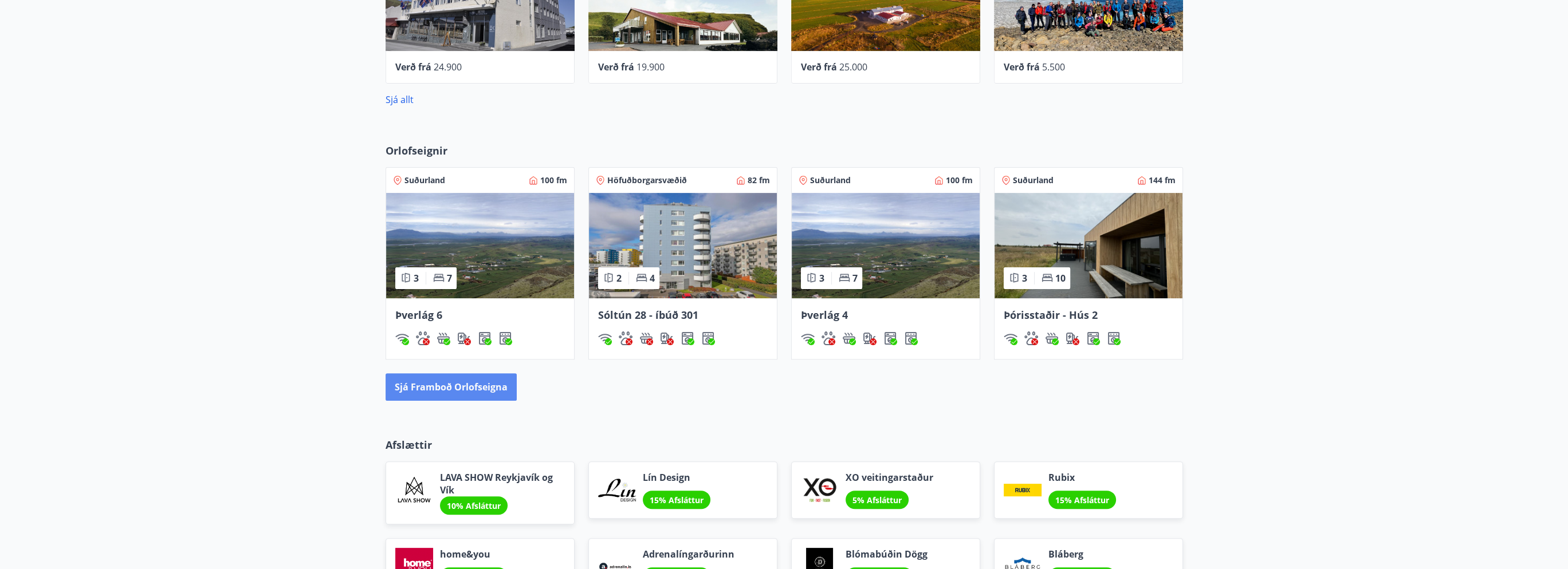
click at [435, 387] on button "Sjá framboð orlofseigna" at bounding box center [451, 387] width 131 height 28
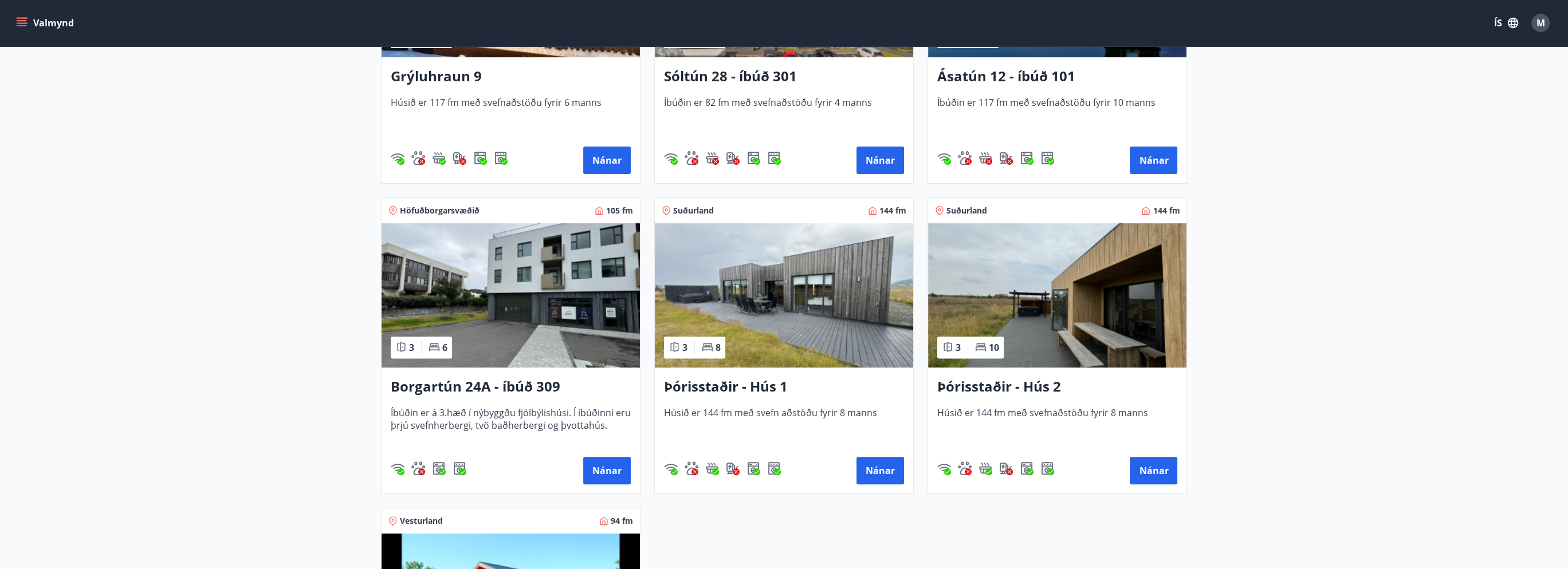
scroll to position [573, 0]
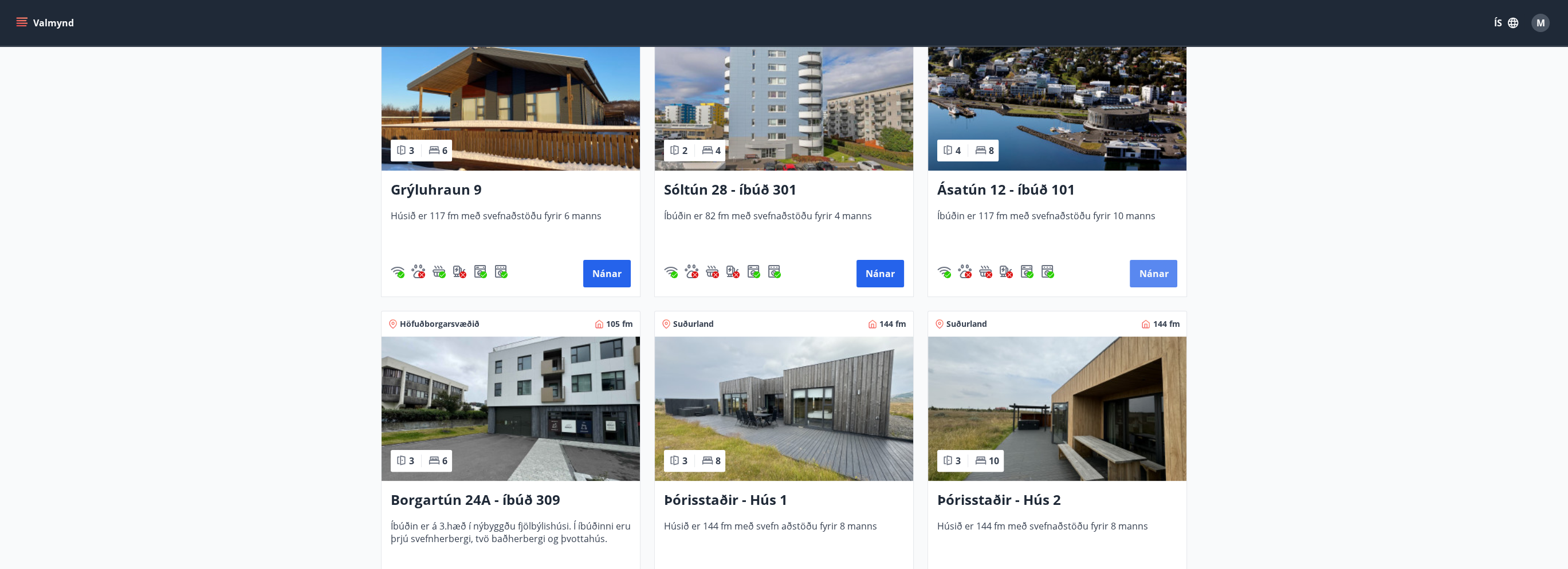
click at [1154, 273] on button "Nánar" at bounding box center [1154, 273] width 48 height 28
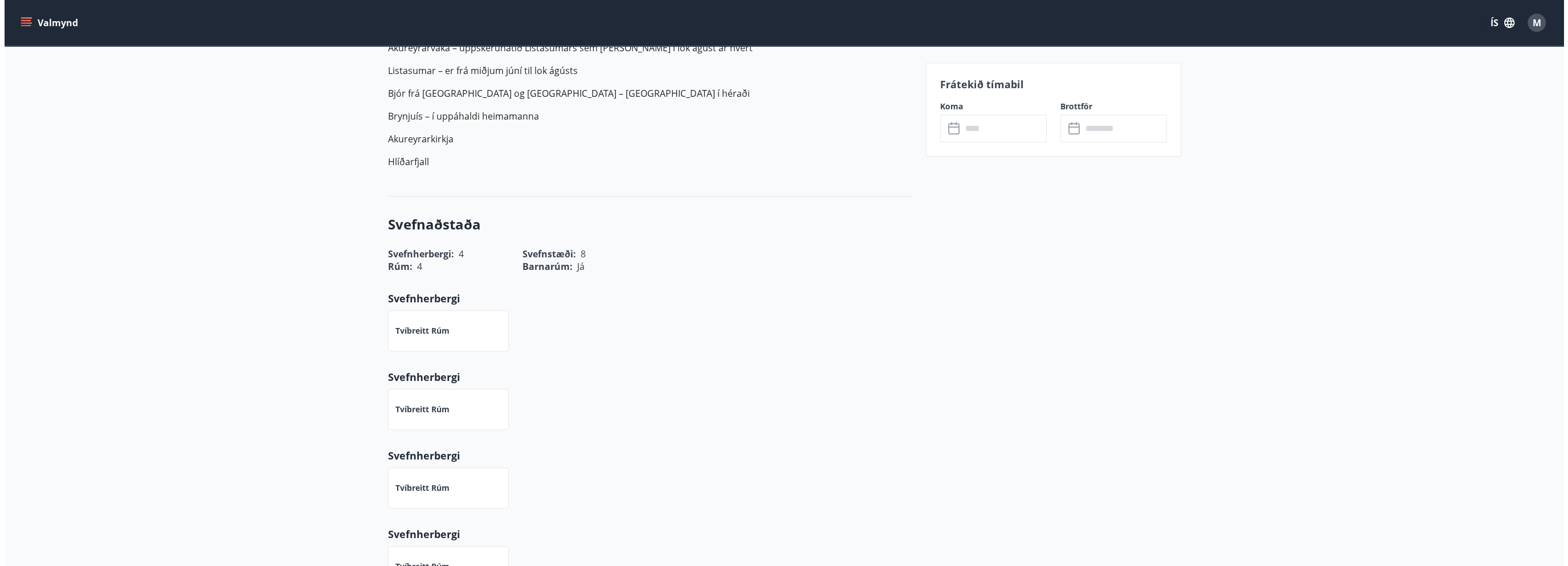
scroll to position [1197, 0]
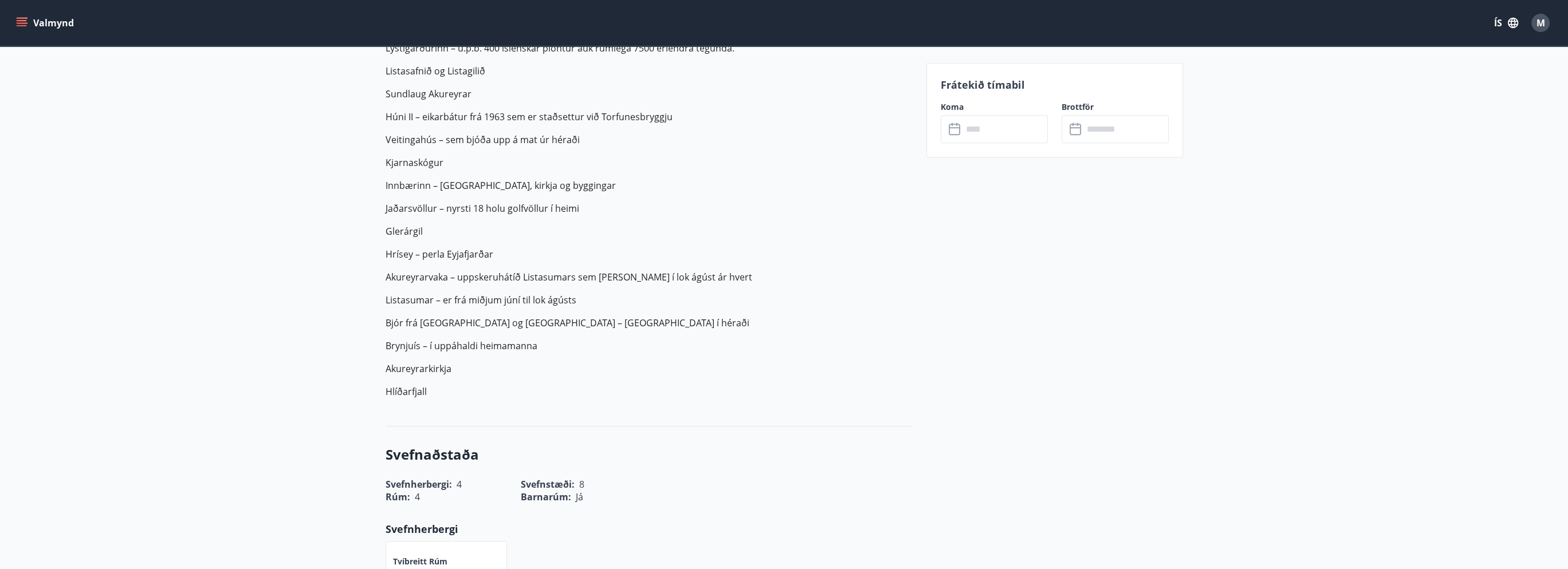
click at [1536, 18] on span "M" at bounding box center [1540, 23] width 9 height 13
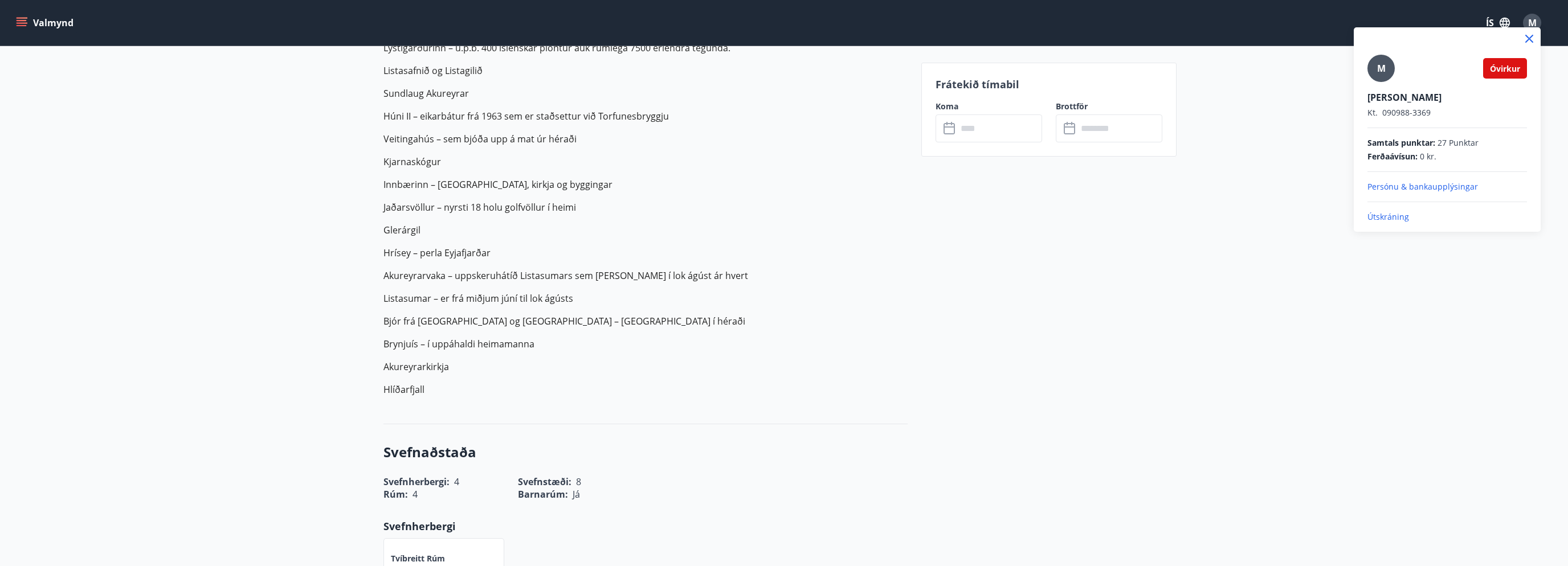
click at [1497, 72] on span "Óvirkur" at bounding box center [1505, 69] width 30 height 11
click at [1390, 215] on p "Útskráning" at bounding box center [1447, 217] width 159 height 12
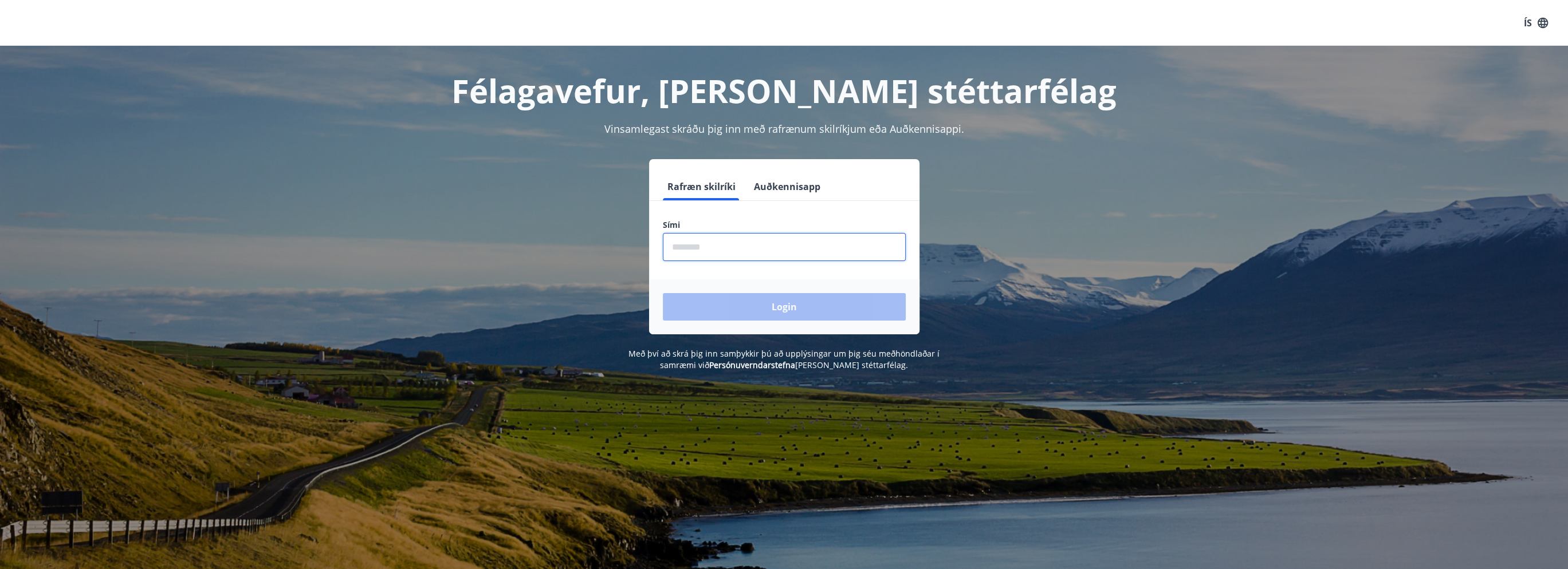
click at [741, 248] on input "phone" at bounding box center [784, 247] width 243 height 28
type input "********"
click at [769, 310] on button "Login" at bounding box center [784, 307] width 243 height 28
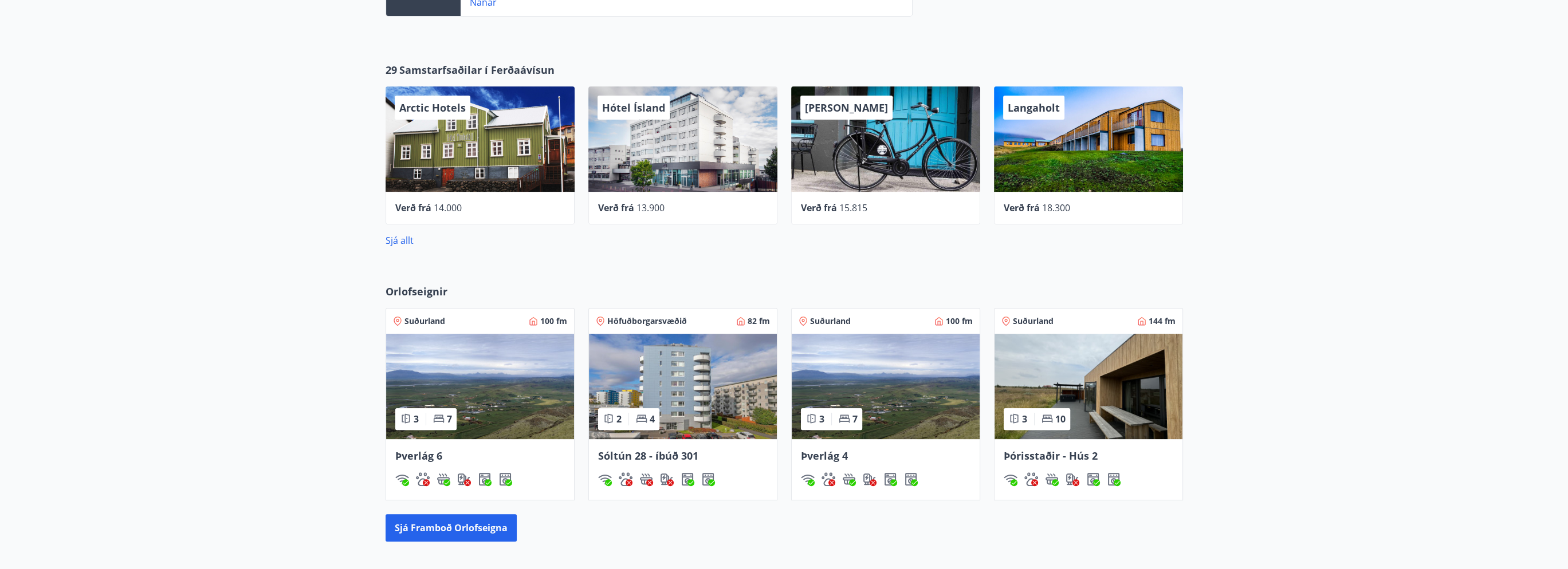
scroll to position [745, 0]
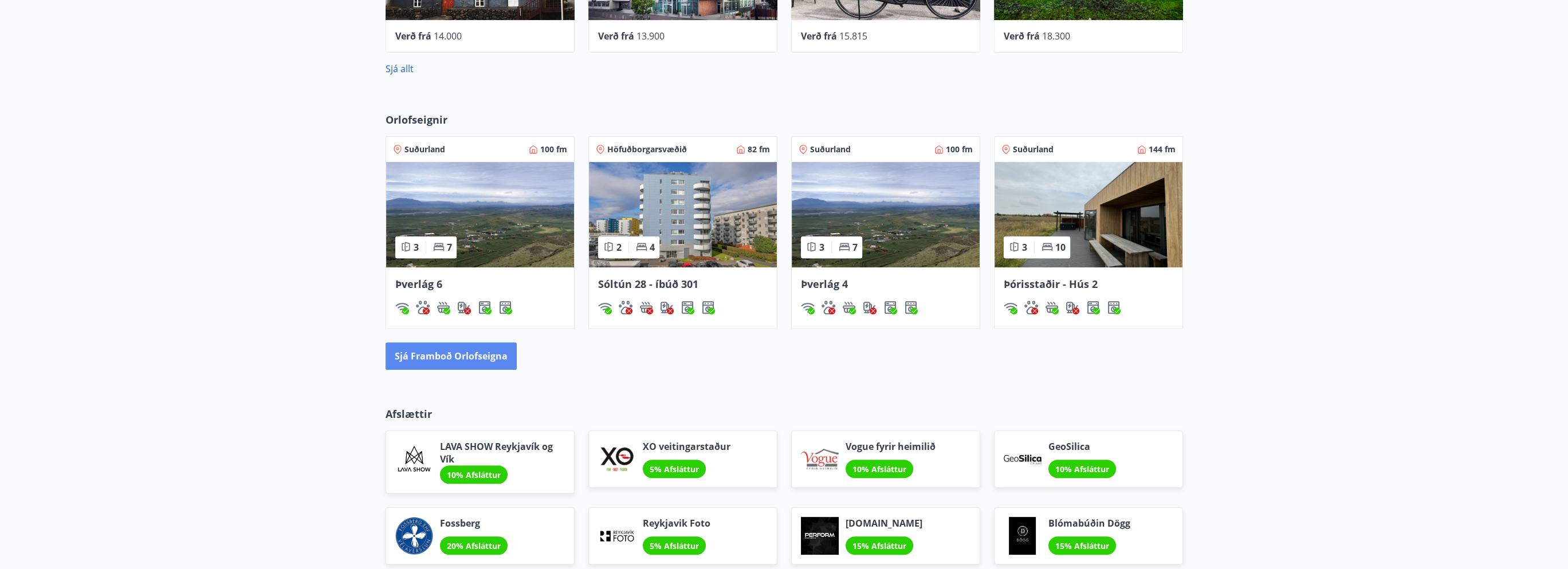
click at [440, 347] on button "Sjá framboð orlofseigna" at bounding box center [451, 356] width 131 height 28
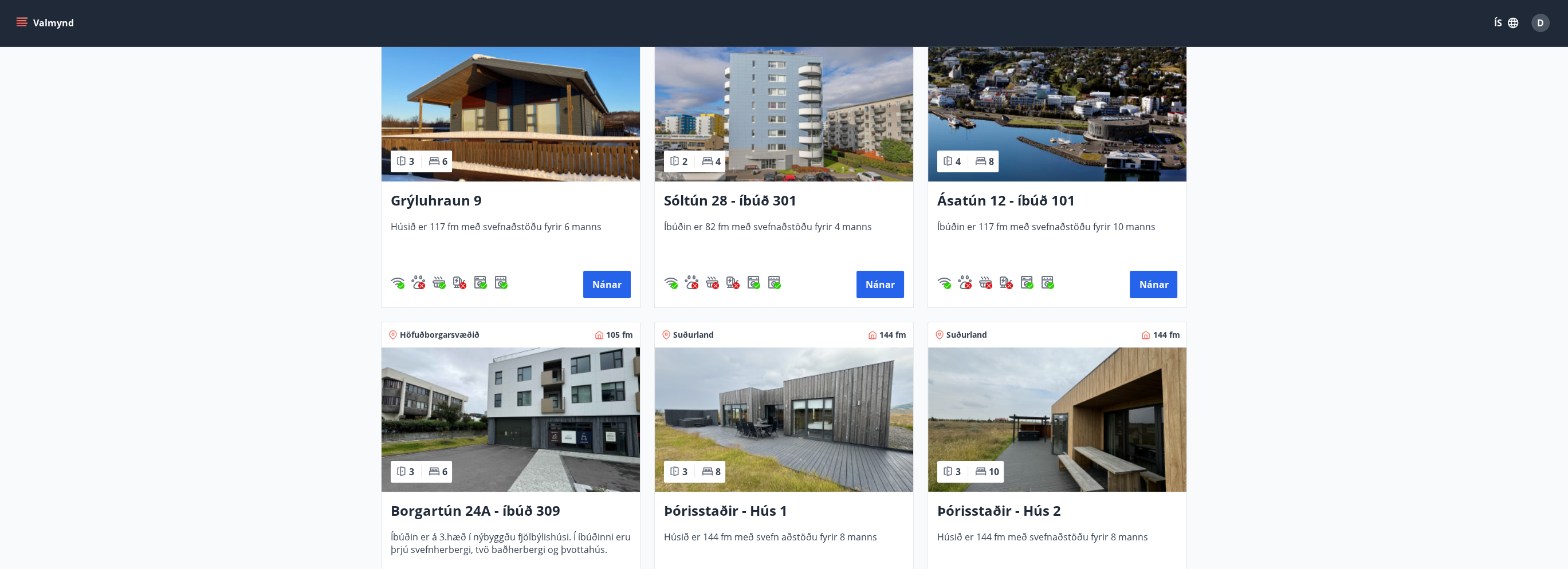
scroll to position [630, 0]
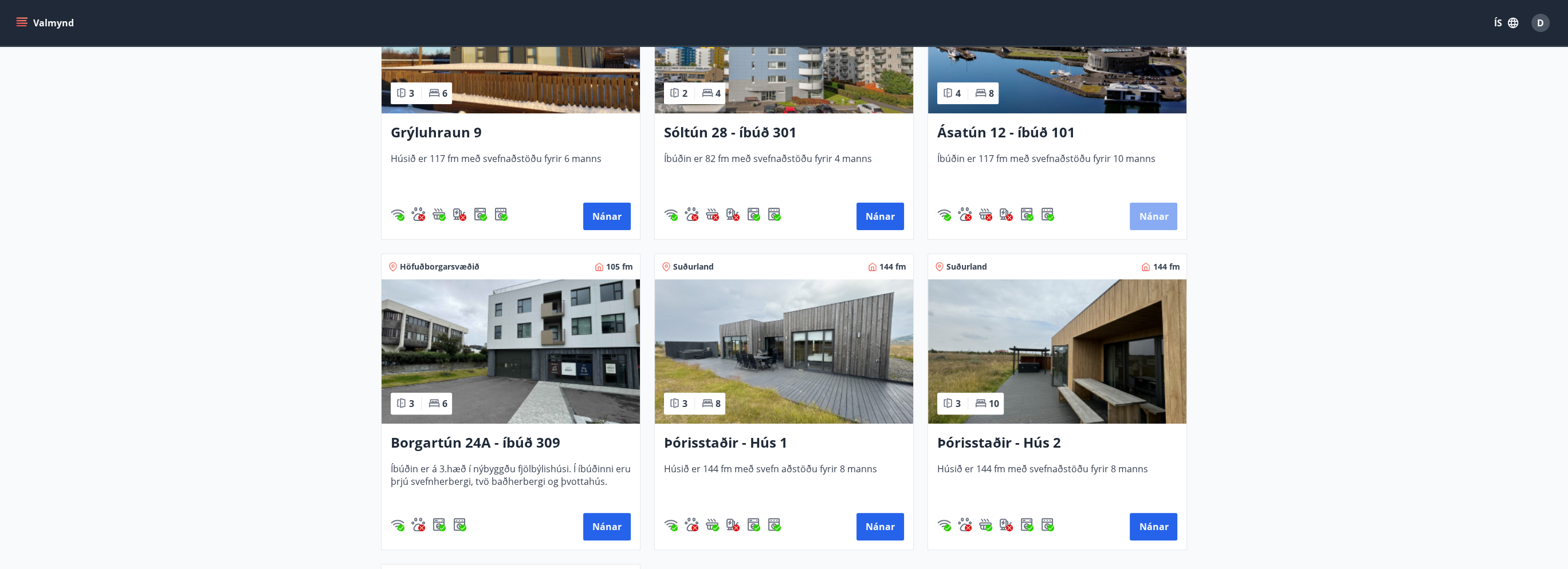
click at [1162, 216] on button "Nánar" at bounding box center [1154, 216] width 48 height 28
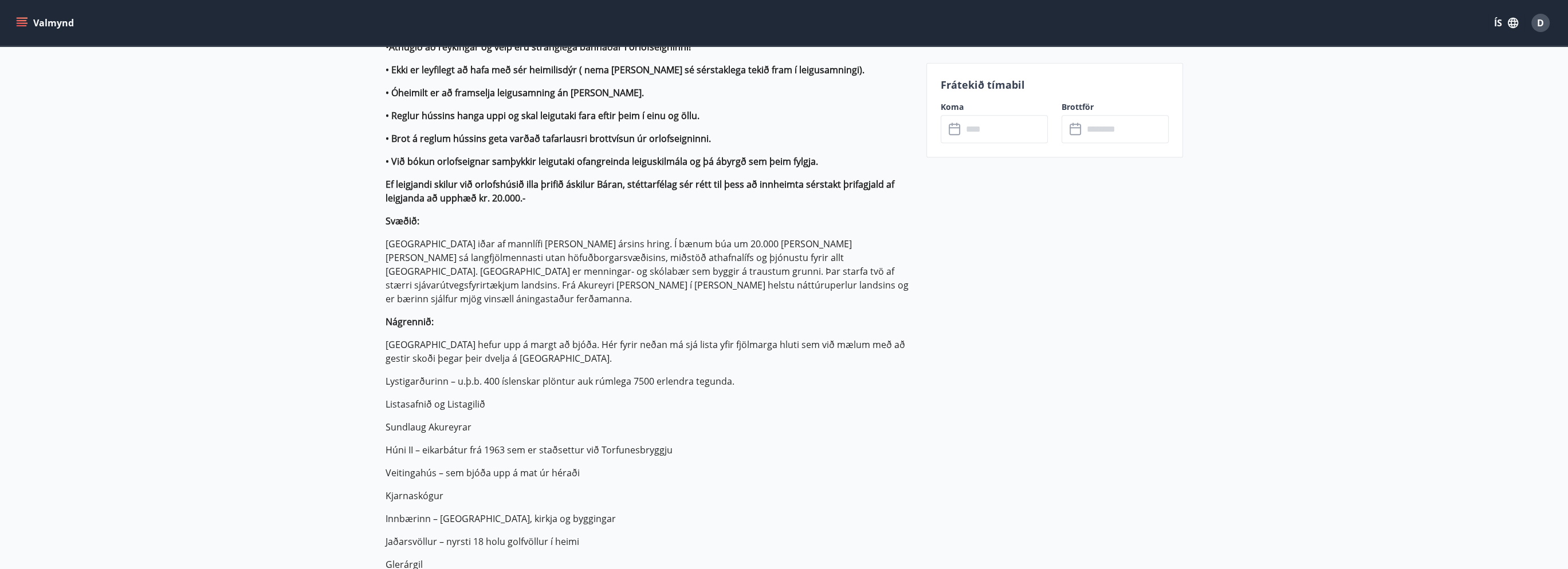
scroll to position [745, 0]
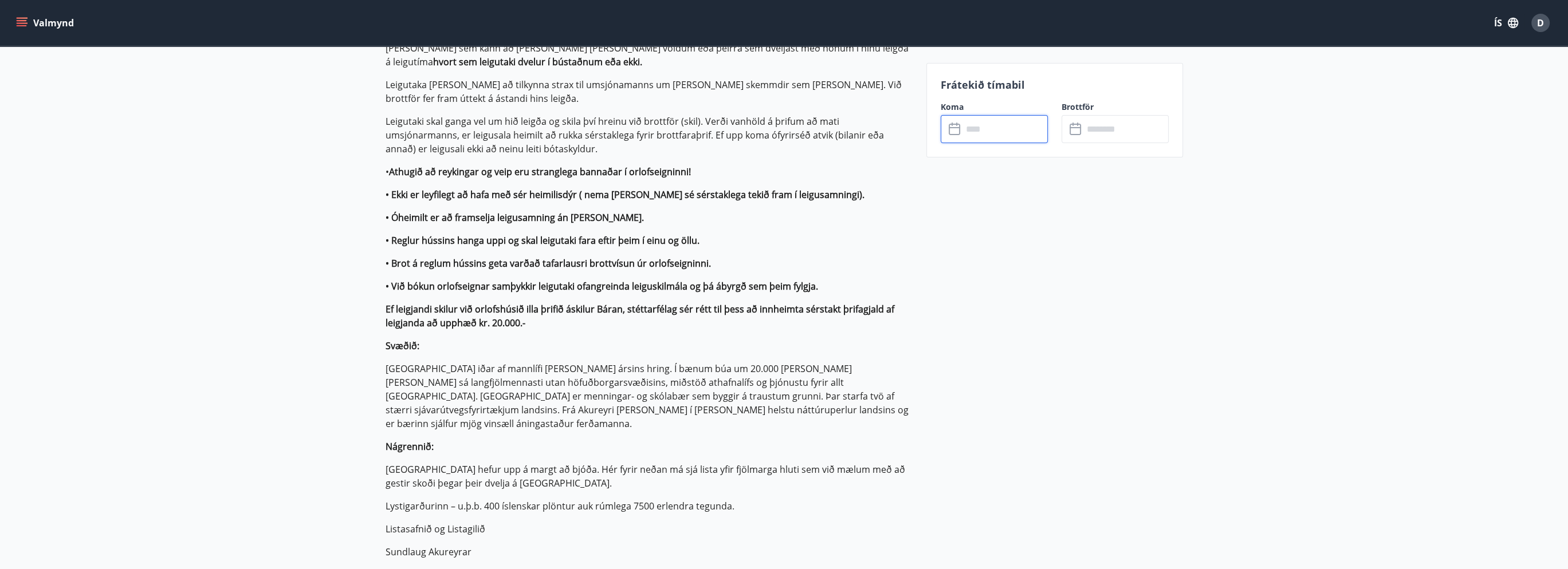
click at [976, 138] on input "text" at bounding box center [1005, 129] width 85 height 28
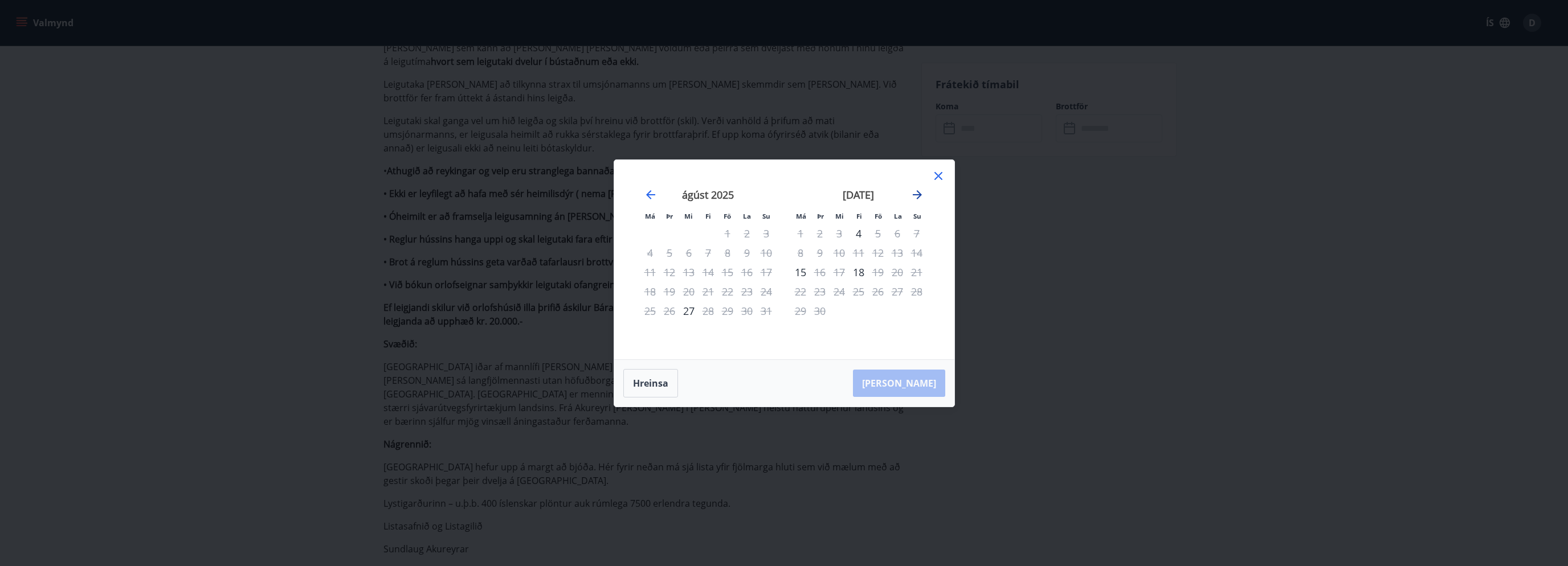
click at [913, 195] on icon "Move forward to switch to the next month." at bounding box center [917, 195] width 13 height 13
click at [880, 235] on div "3" at bounding box center [878, 234] width 19 height 19
click at [797, 252] on div "6" at bounding box center [800, 253] width 19 height 19
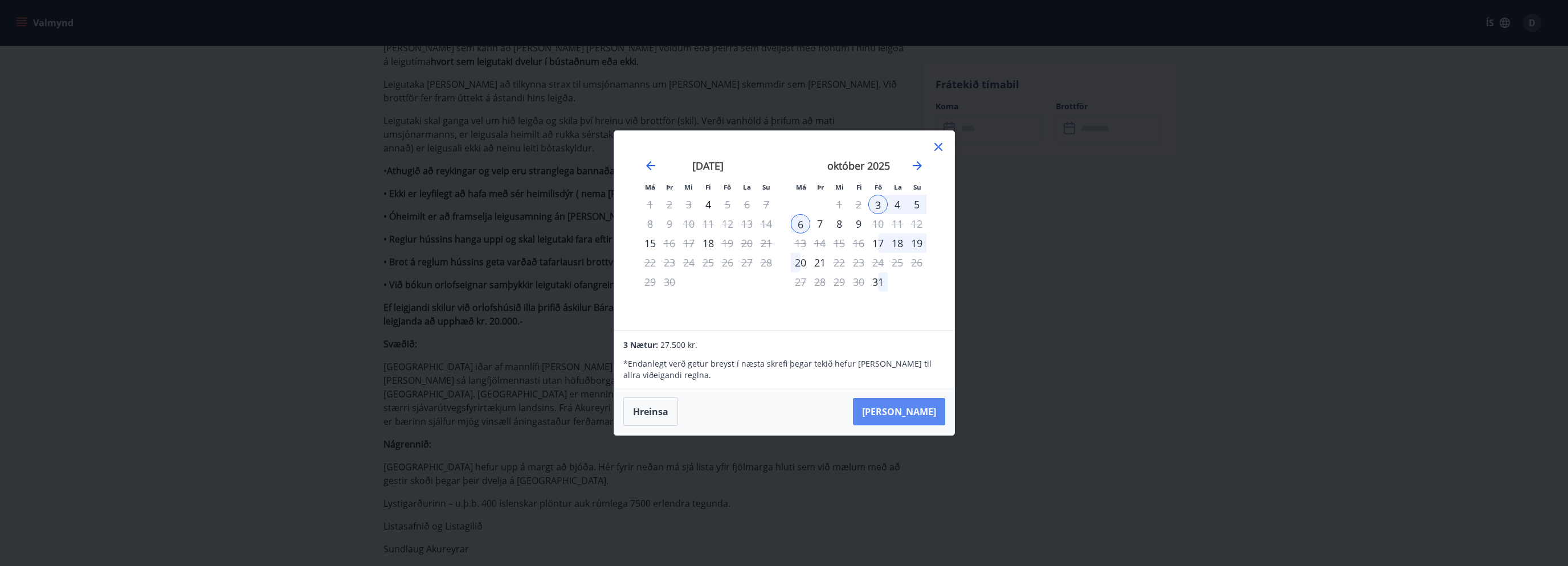
click at [903, 418] on button "Taka Frá" at bounding box center [899, 411] width 93 height 27
click at [931, 145] on icon at bounding box center [938, 147] width 13 height 13
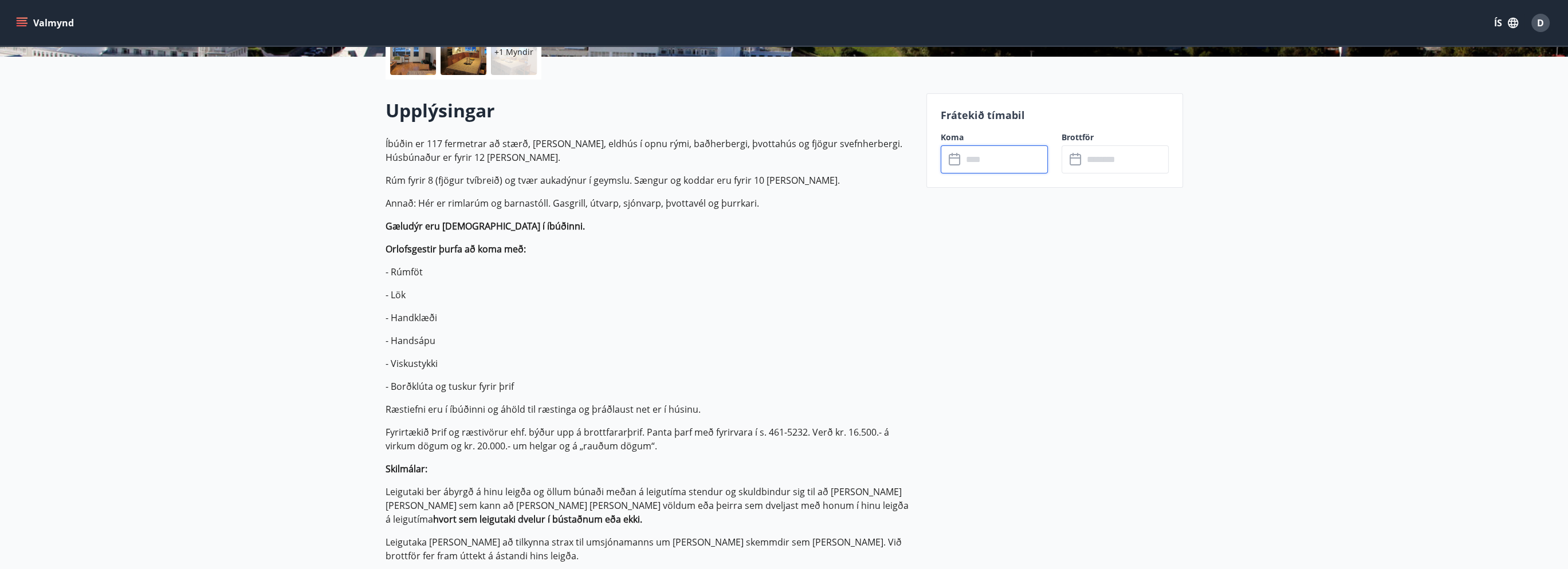
scroll to position [172, 0]
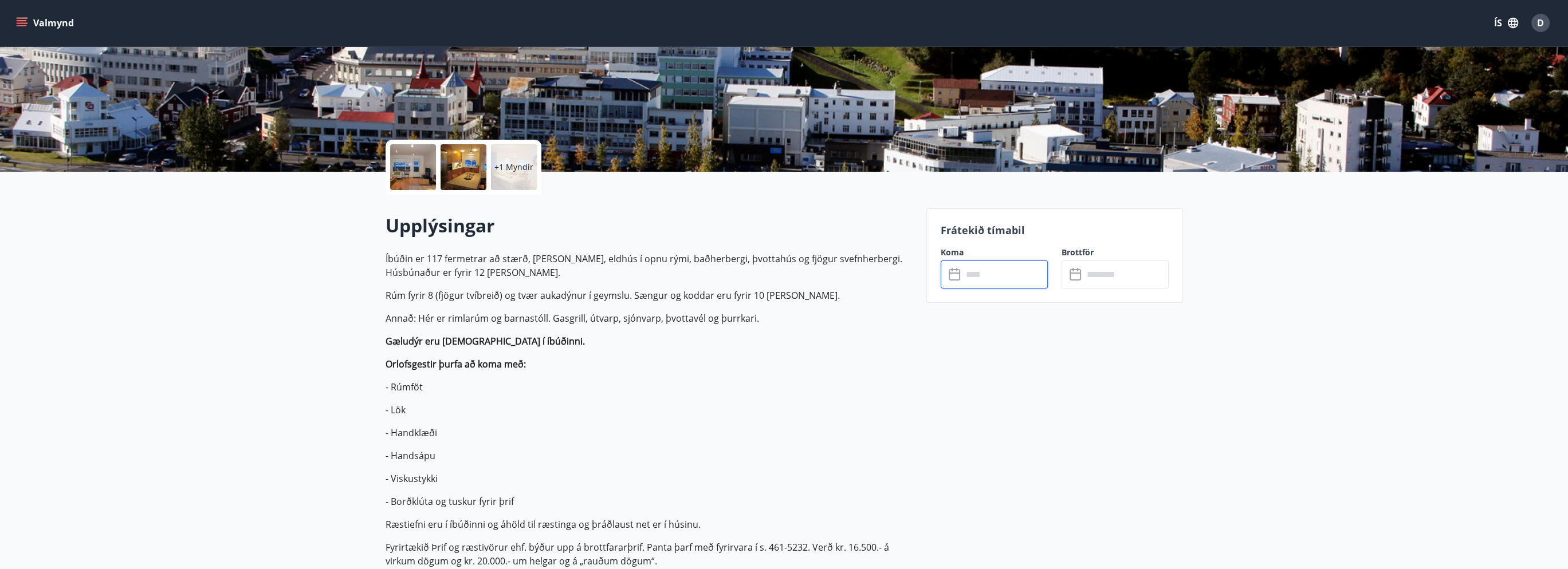
click at [1001, 284] on input "text" at bounding box center [1005, 275] width 85 height 28
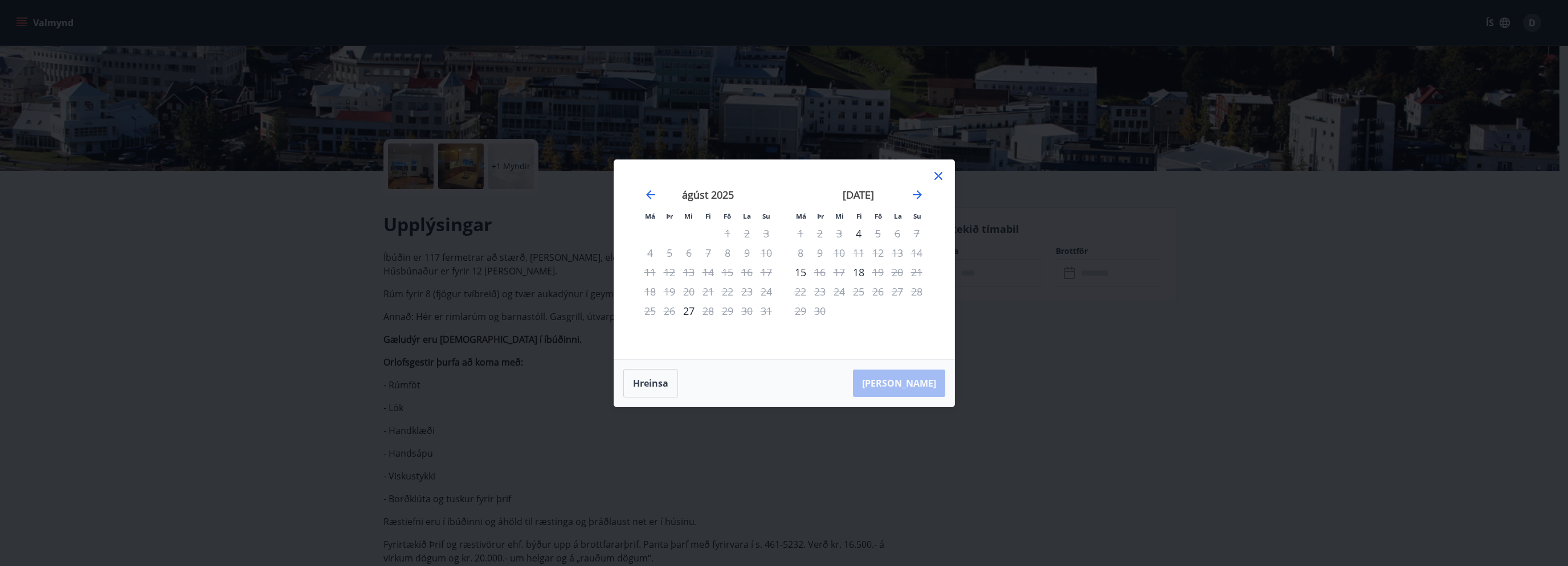
drag, startPoint x: 937, startPoint y: 178, endPoint x: 926, endPoint y: 192, distance: 17.8
click at [926, 182] on div "Má Þr Mi Fi Fö La Su Má Þr Mi Fi Fö La Su júlí 2025 1 2 3 4 5 6 7 8 9 10 11 12 …" at bounding box center [784, 260] width 340 height 200
click at [922, 195] on icon "Move forward to switch to the next month." at bounding box center [917, 195] width 13 height 13
click at [881, 236] on div "3" at bounding box center [878, 234] width 19 height 19
click at [804, 254] on div "6" at bounding box center [800, 253] width 19 height 19
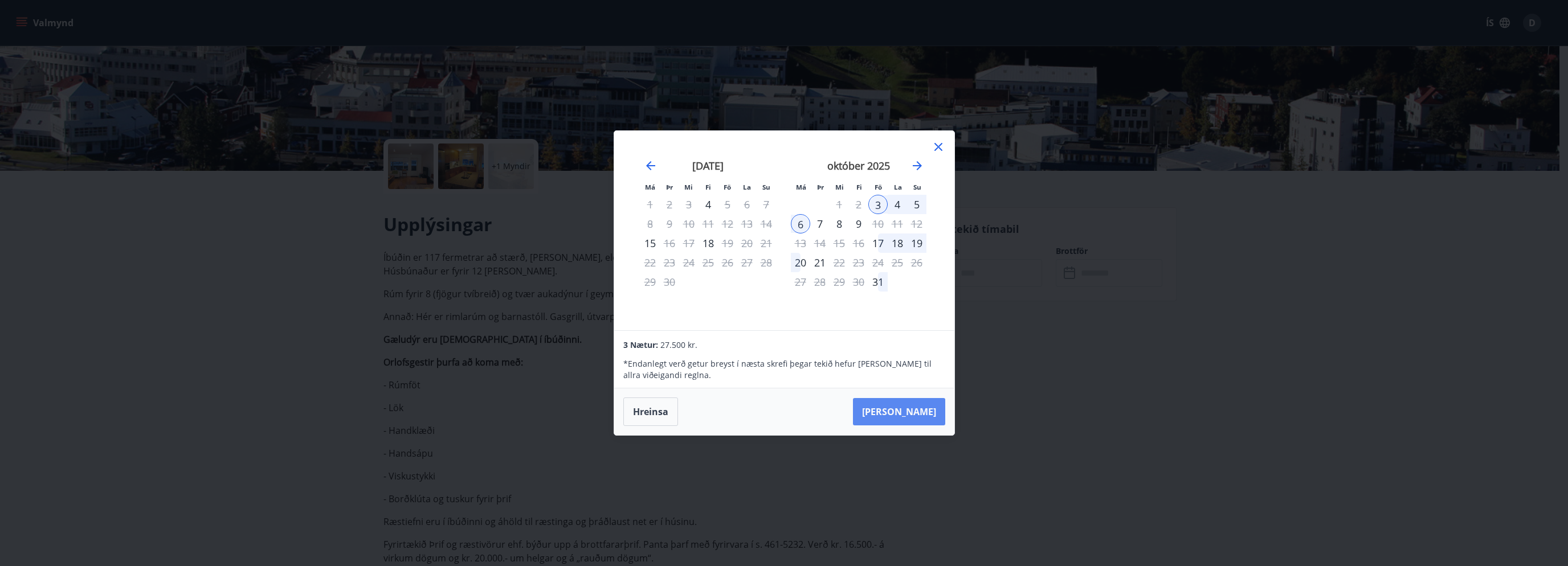
click at [934, 416] on button "Taka Frá" at bounding box center [899, 411] width 93 height 27
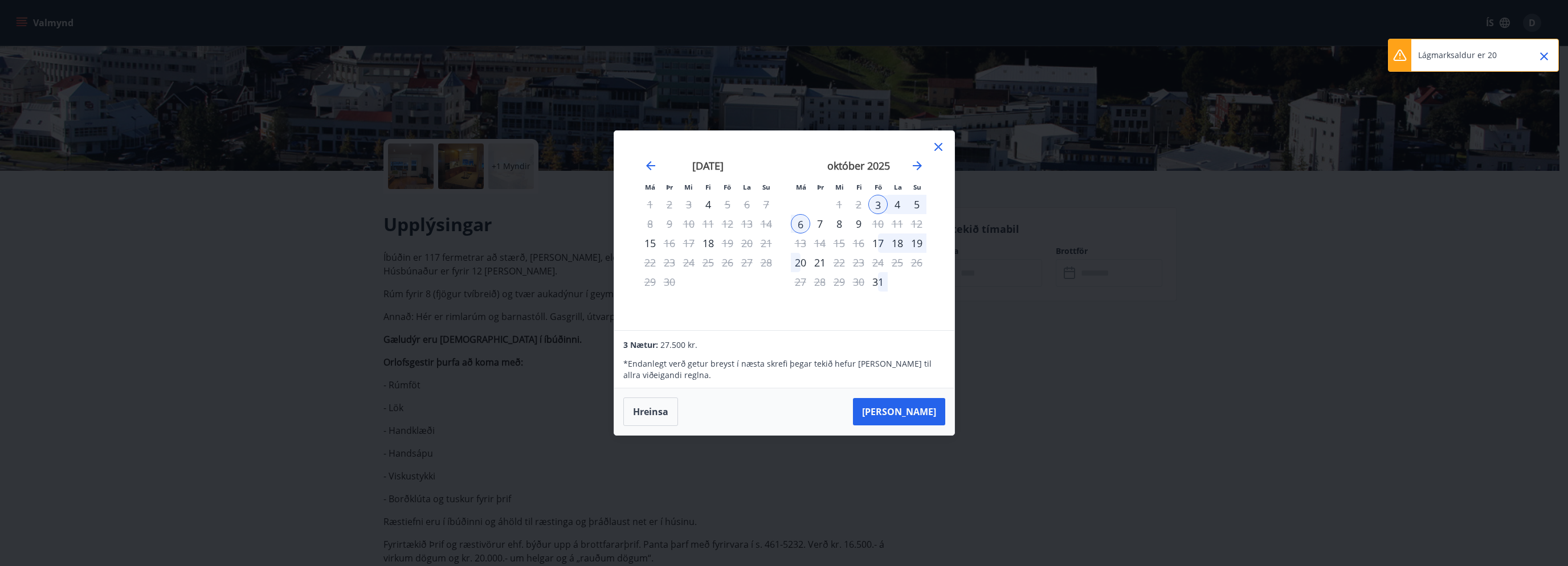
click at [942, 150] on icon at bounding box center [938, 147] width 13 height 13
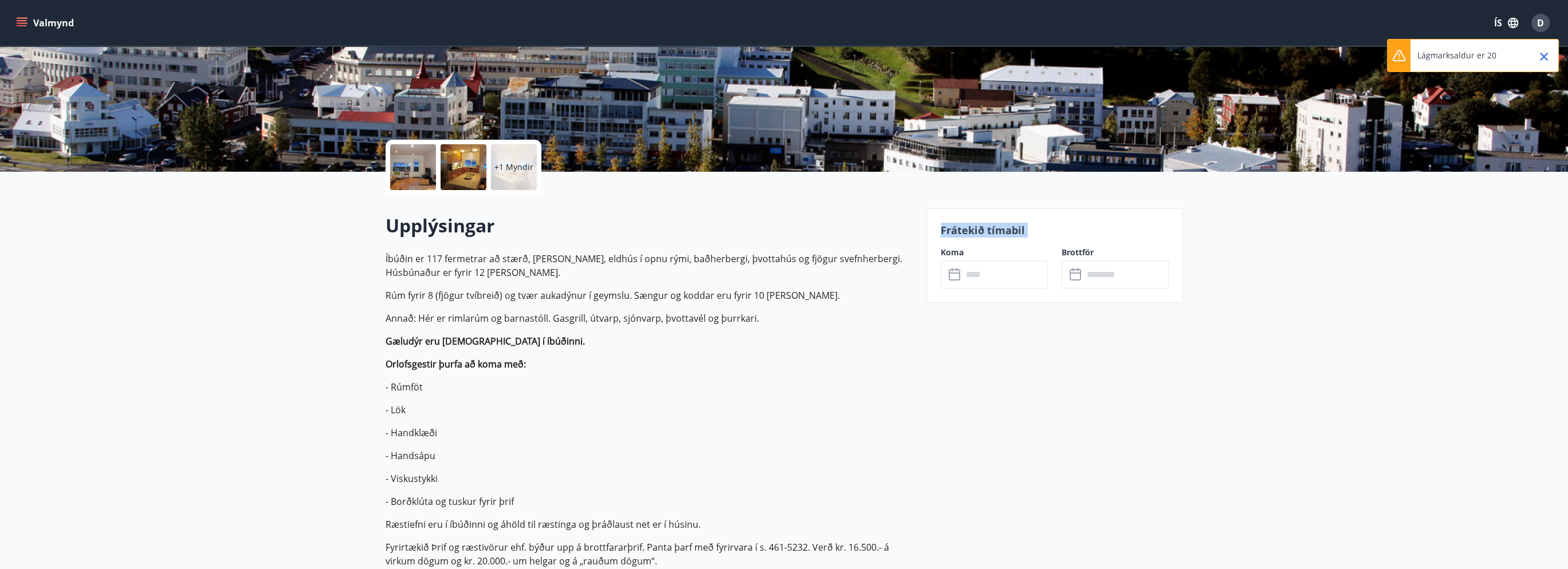
click at [1085, 217] on div "Frátekið tímabil Koma ​ ​ Brottför ​ ​" at bounding box center [1055, 256] width 256 height 94
click at [1081, 226] on p "Frátekið tímabil" at bounding box center [1055, 230] width 228 height 15
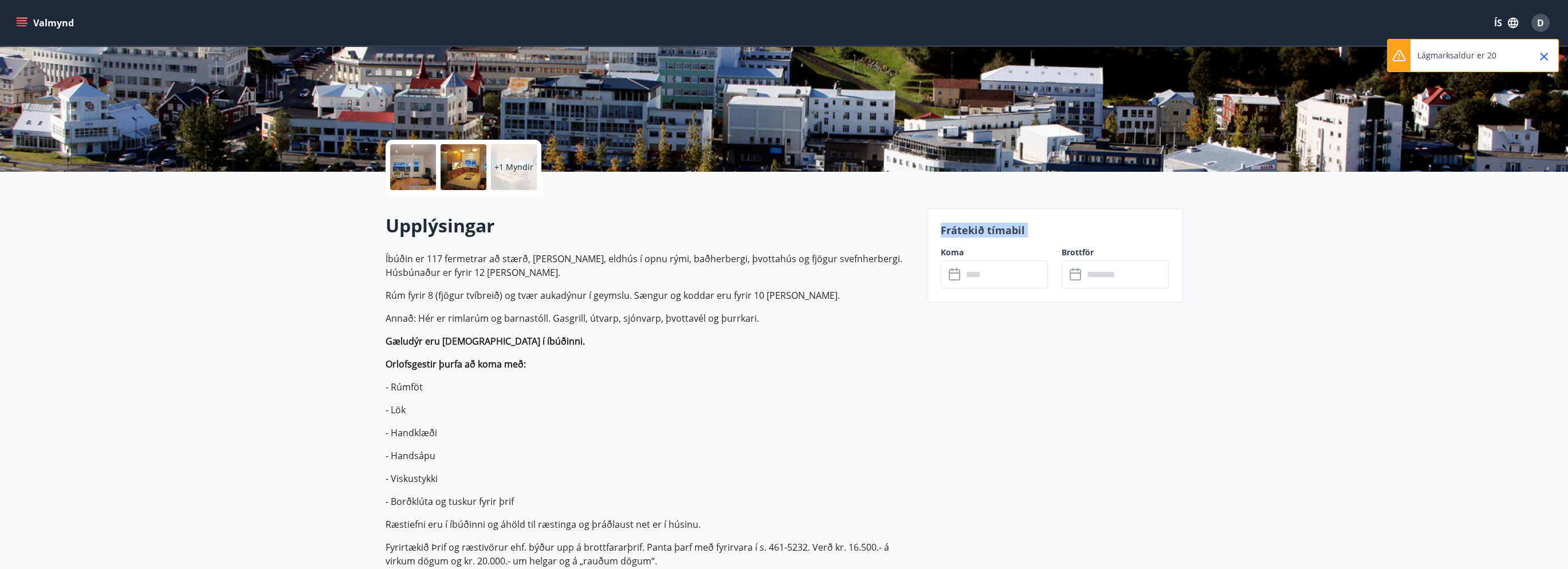
click at [1081, 226] on p "Frátekið tímabil" at bounding box center [1055, 230] width 228 height 15
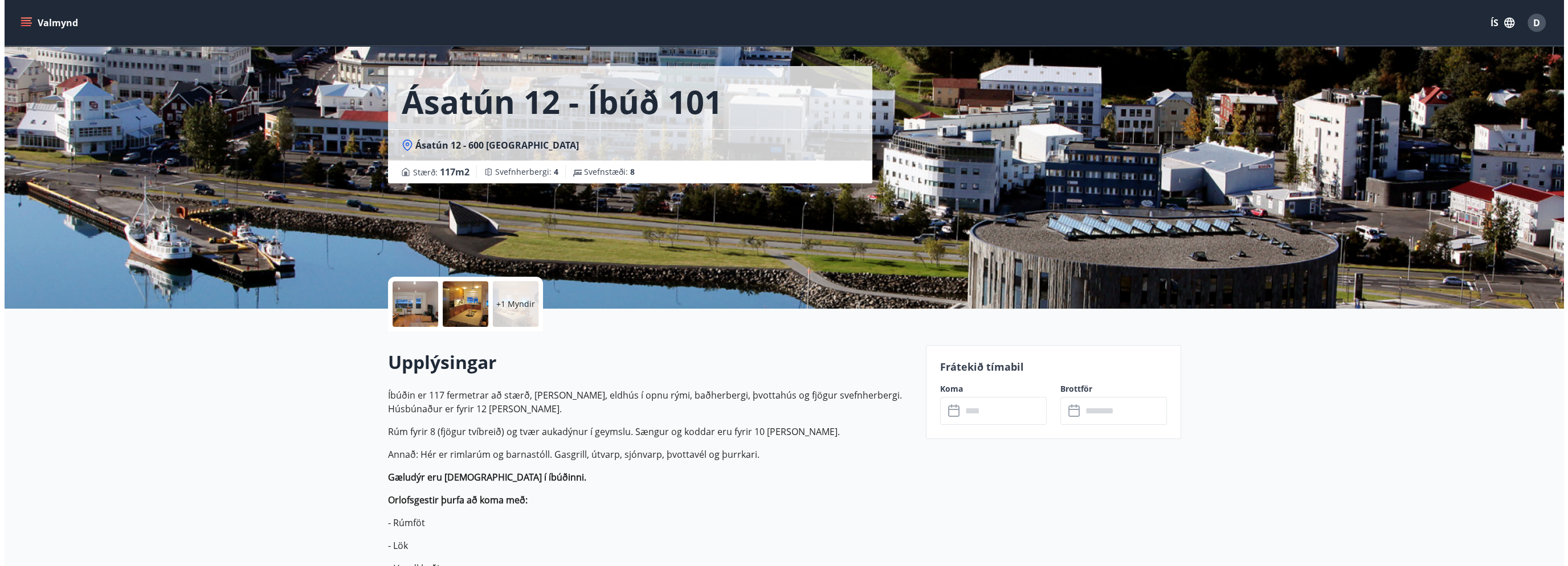
scroll to position [0, 0]
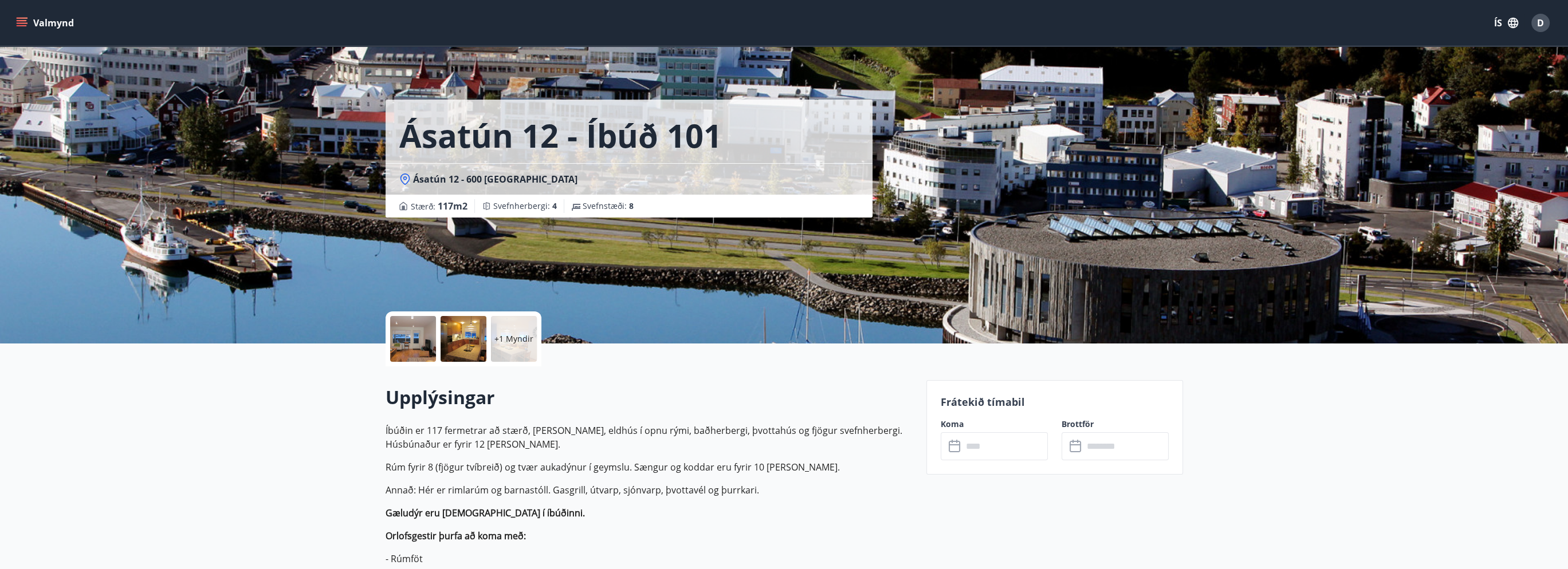
click at [1541, 23] on span "D" at bounding box center [1540, 23] width 7 height 13
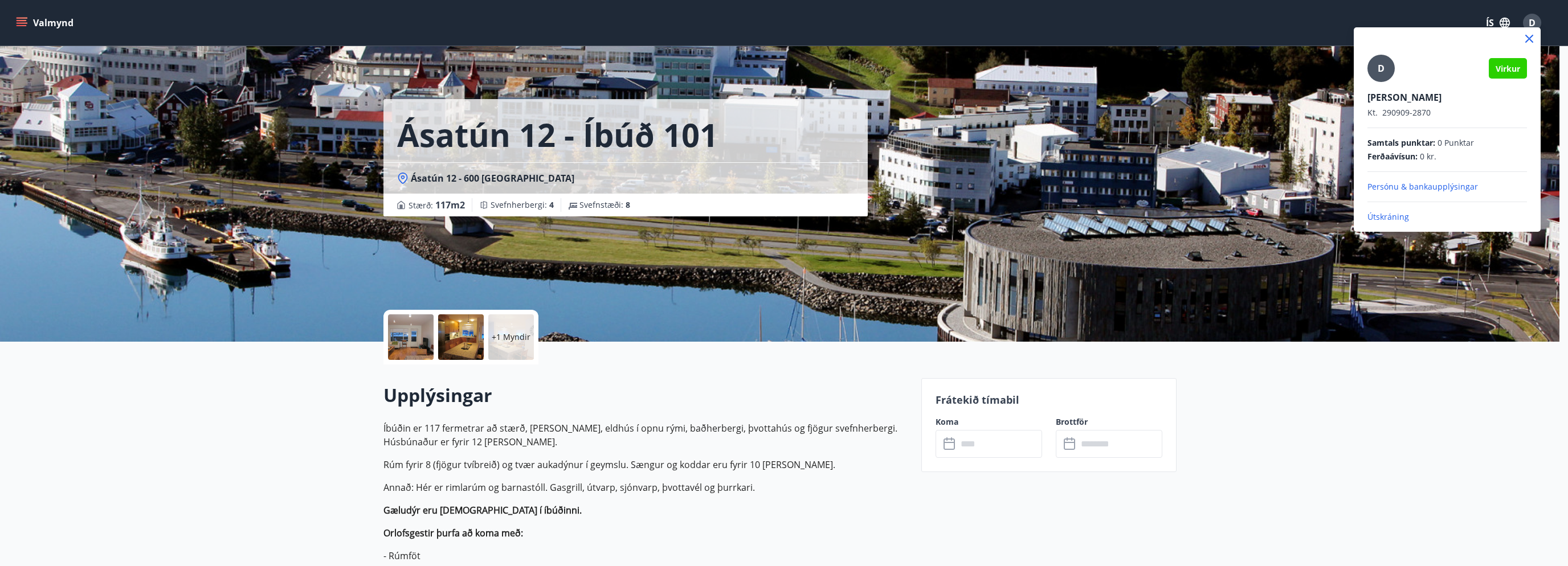
click at [1399, 214] on p "Útskráning" at bounding box center [1447, 217] width 159 height 12
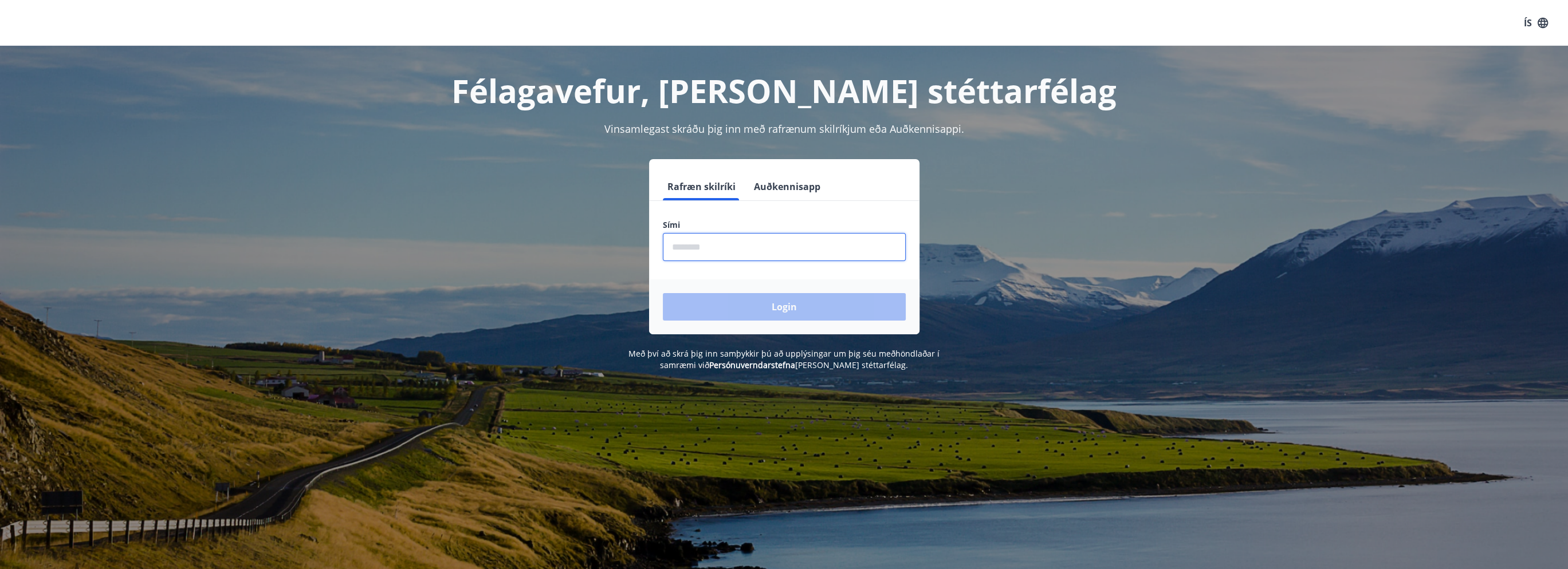
click at [788, 247] on input "phone" at bounding box center [784, 247] width 243 height 28
type input "********"
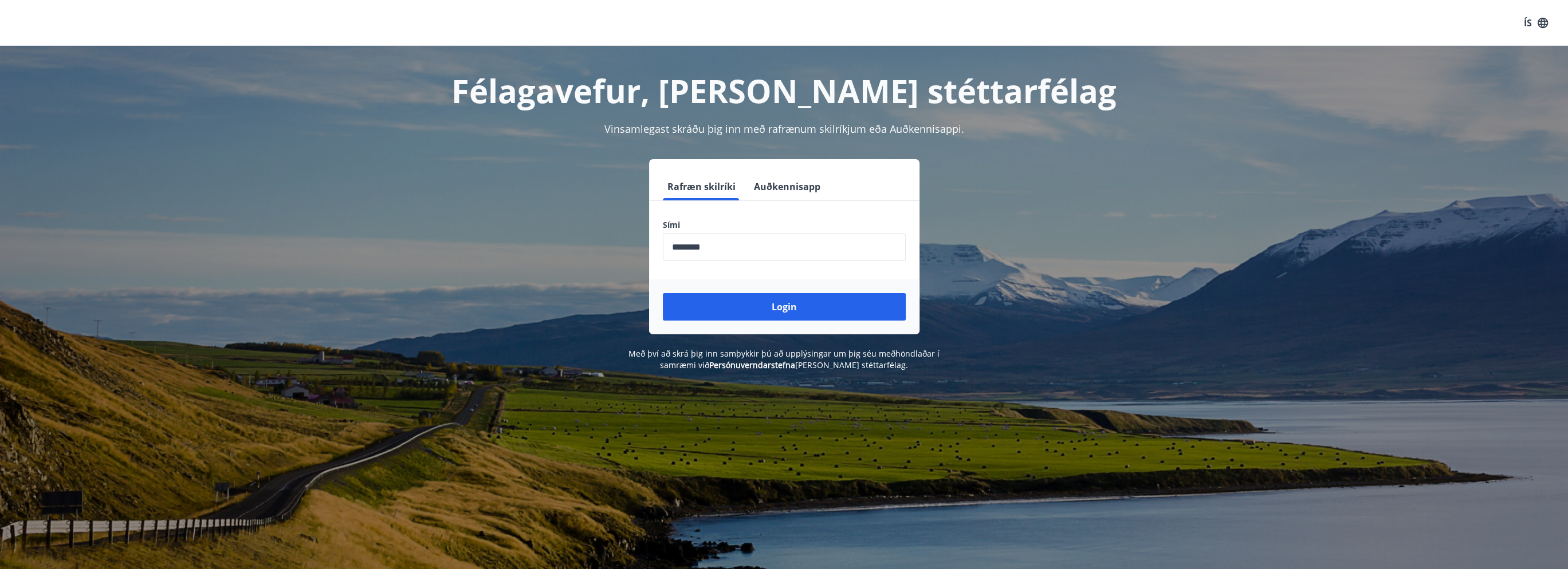
drag, startPoint x: 763, startPoint y: 306, endPoint x: 739, endPoint y: 243, distance: 67.4
click at [739, 242] on form "Rafræn skilríki Auðkennisapp Sími ​ Login" at bounding box center [785, 254] width 271 height 162
click at [731, 311] on button "Login" at bounding box center [784, 307] width 243 height 28
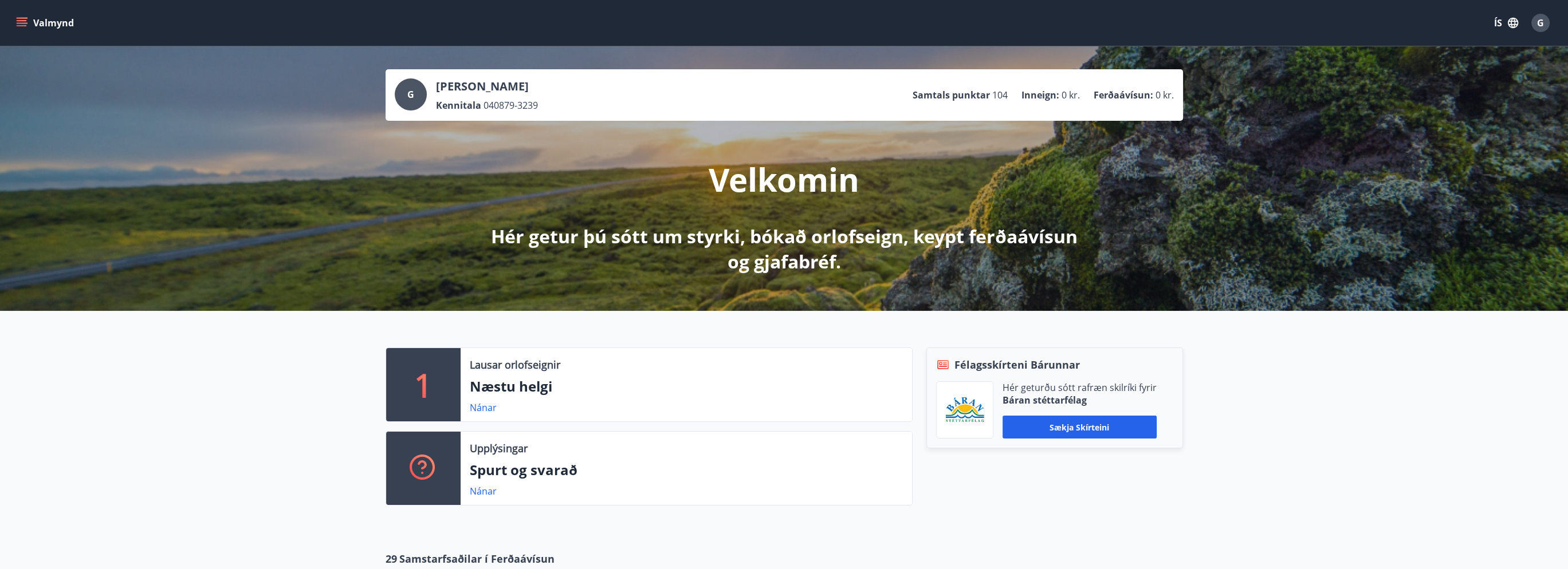
click at [1536, 26] on div "G" at bounding box center [1540, 23] width 18 height 18
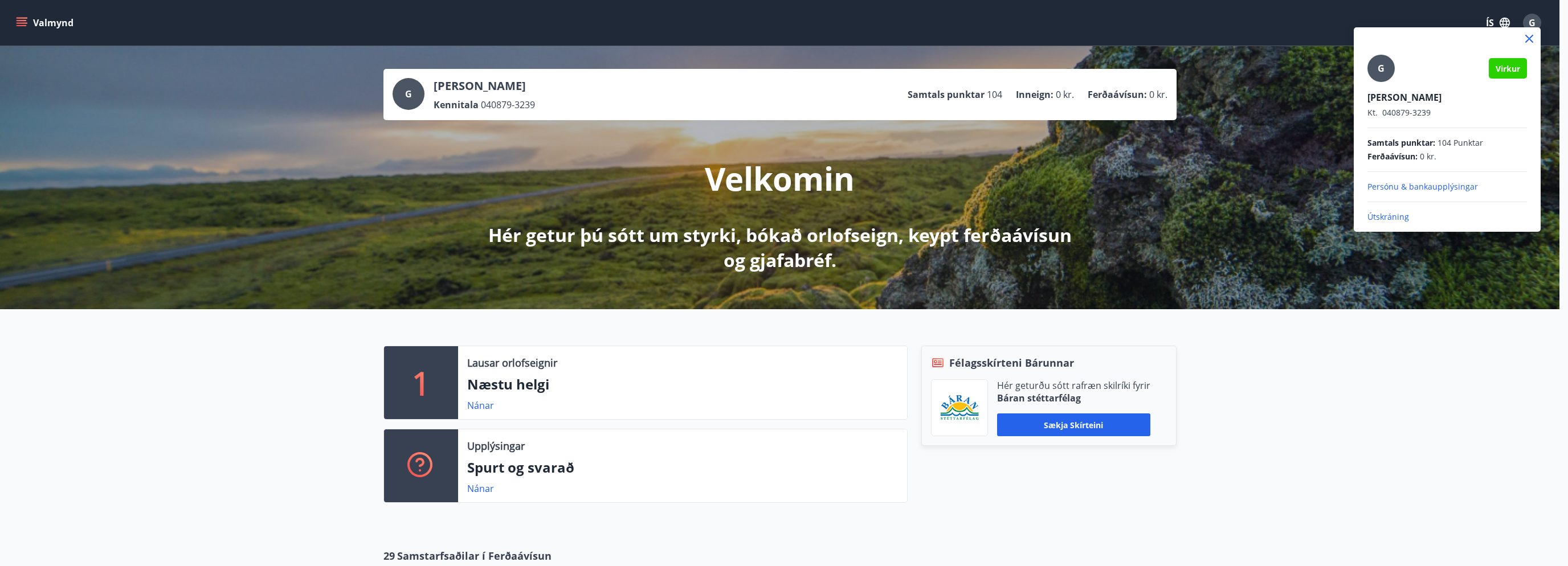
click at [1395, 216] on p "Útskráning" at bounding box center [1447, 217] width 159 height 12
